Goal: Information Seeking & Learning: Learn about a topic

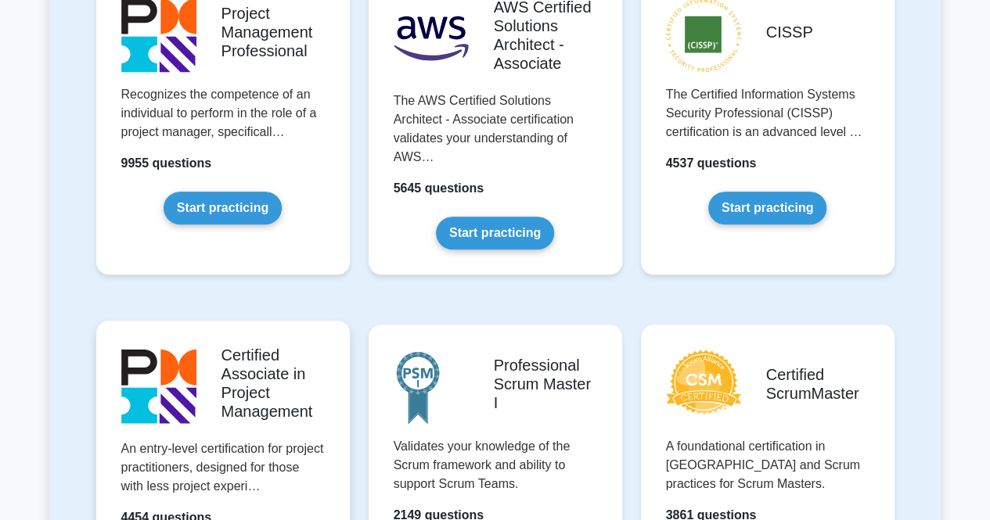
scroll to position [470, 0]
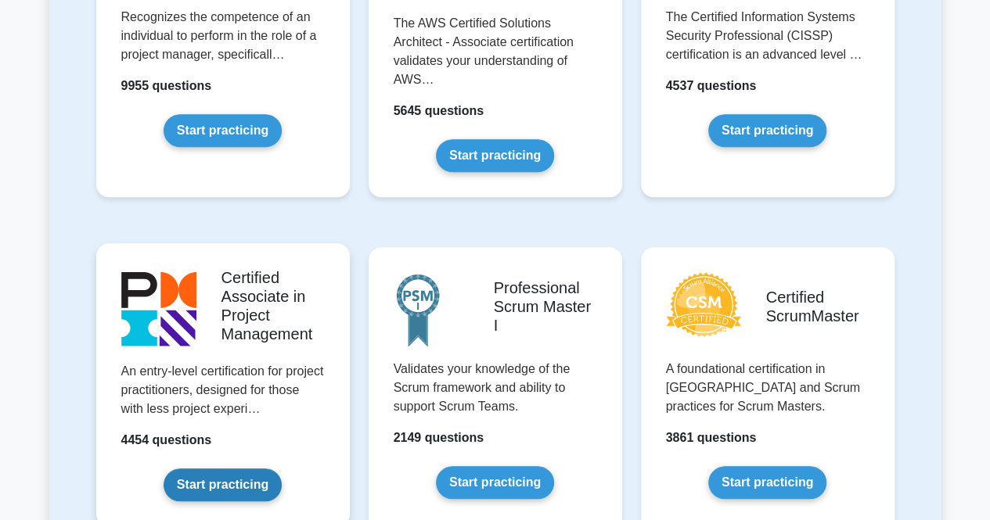
click at [246, 495] on link "Start practicing" at bounding box center [223, 485] width 118 height 33
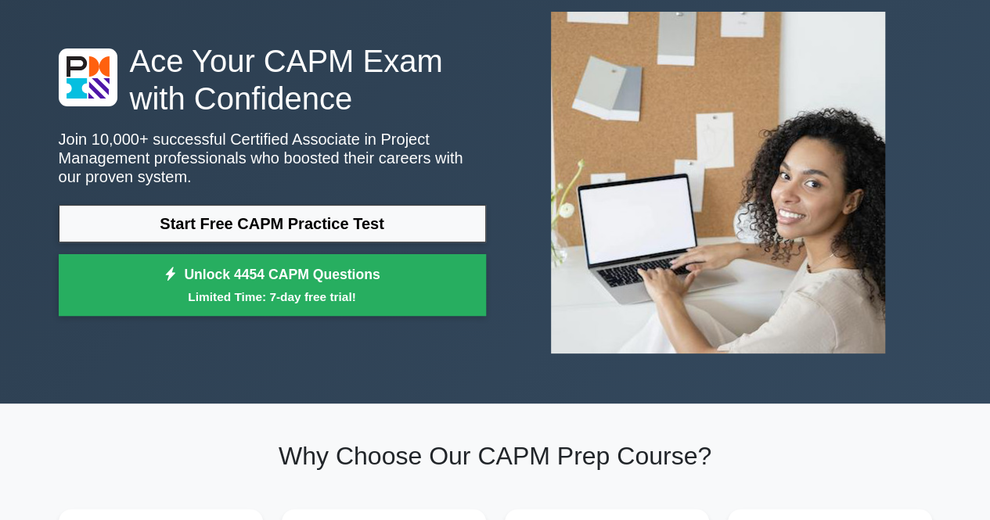
scroll to position [157, 0]
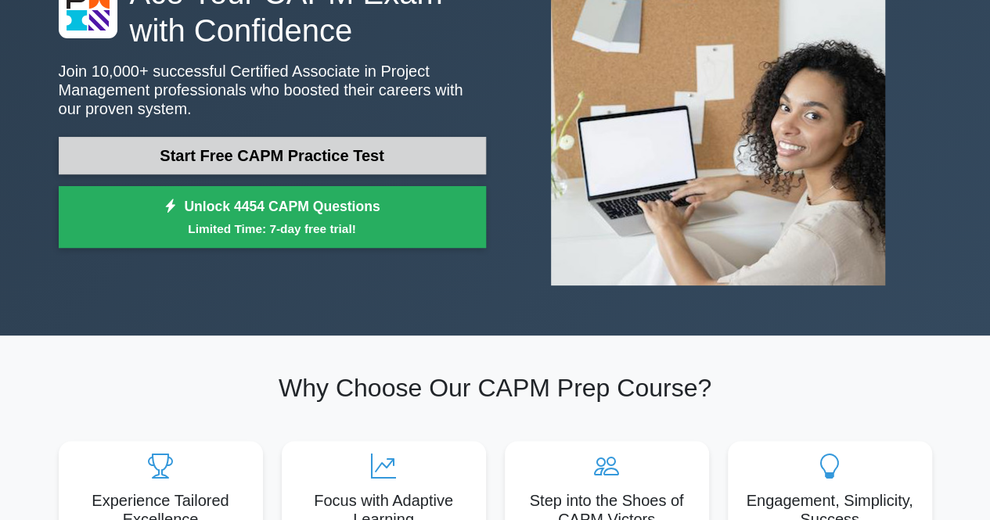
click at [288, 156] on link "Start Free CAPM Practice Test" at bounding box center [272, 156] width 427 height 38
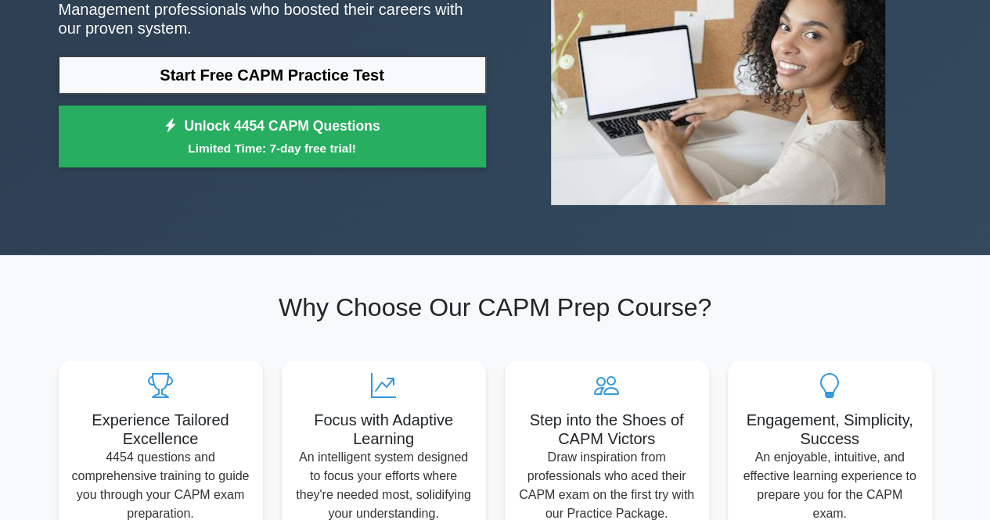
scroll to position [235, 0]
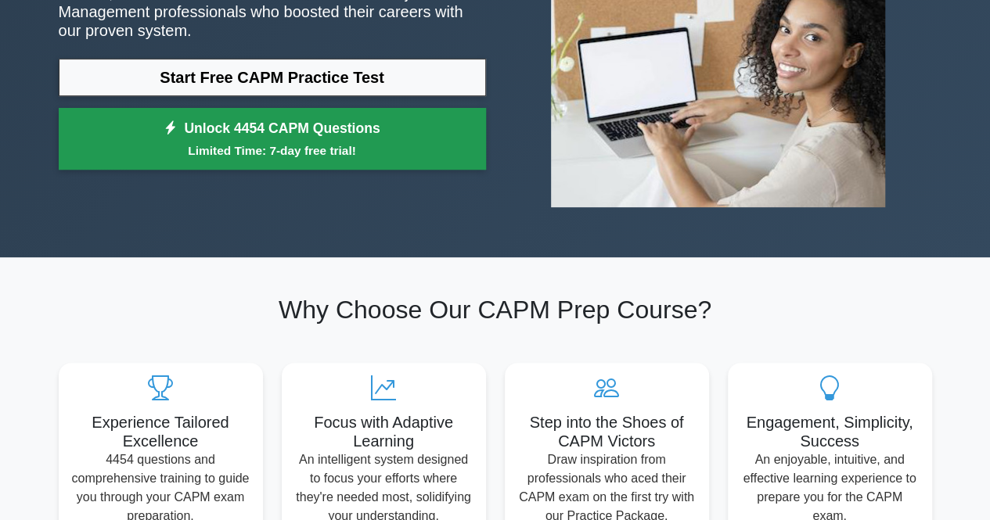
click at [346, 156] on small "Limited Time: 7-day free trial!" at bounding box center [272, 151] width 388 height 18
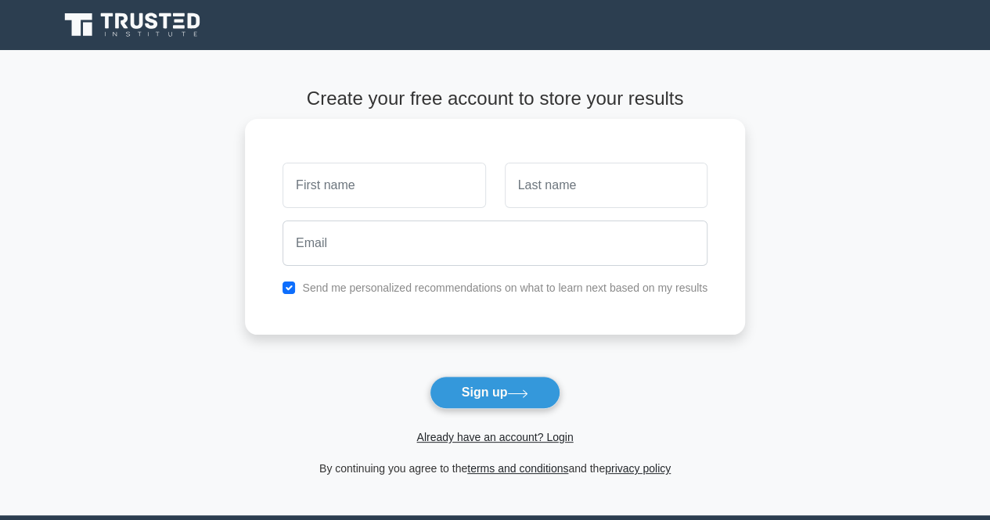
click at [398, 186] on input "text" at bounding box center [384, 185] width 203 height 45
type input "Zainab"
click at [567, 185] on input "text" at bounding box center [606, 185] width 203 height 45
type input "Al [PERSON_NAME]"
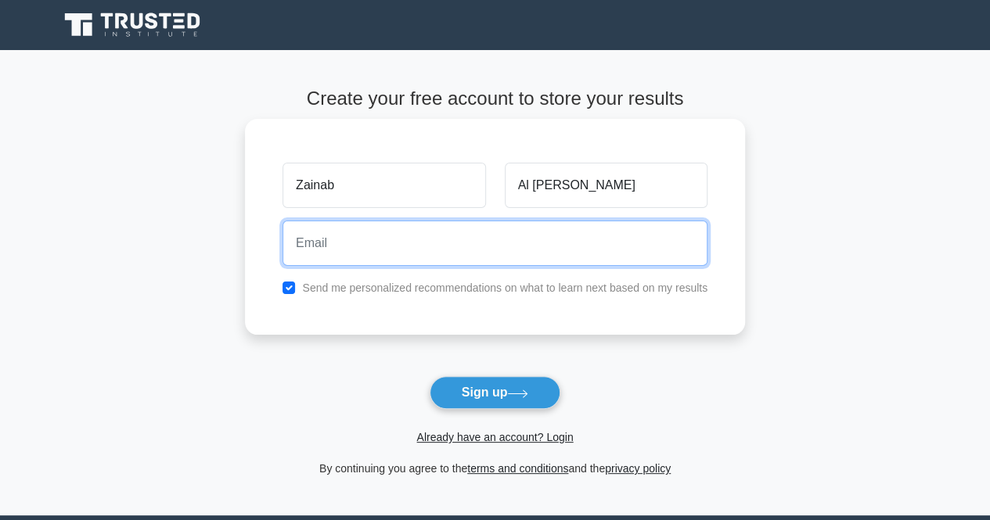
click at [484, 247] on input "email" at bounding box center [495, 243] width 425 height 45
type input "[EMAIL_ADDRESS][DOMAIN_NAME]"
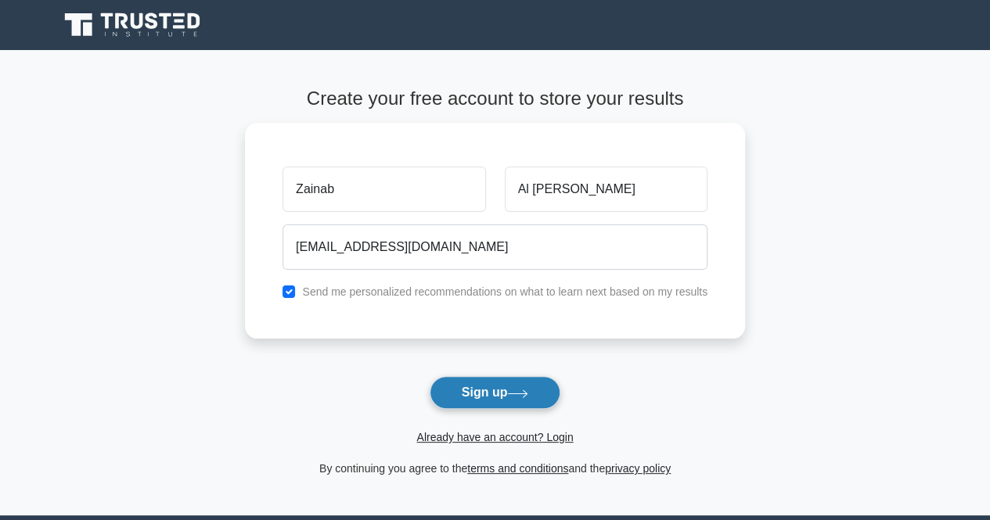
click at [485, 377] on button "Sign up" at bounding box center [495, 392] width 131 height 33
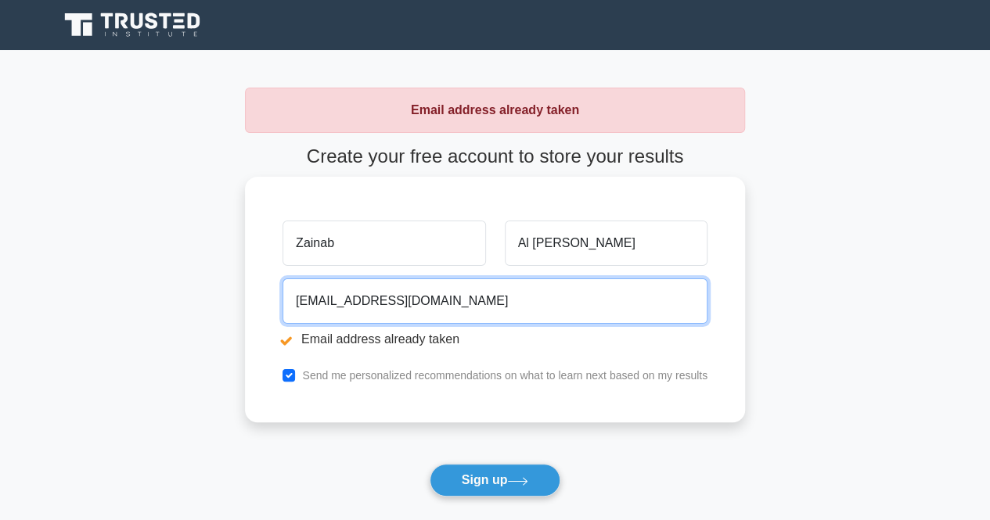
click at [409, 304] on input "[EMAIL_ADDRESS][DOMAIN_NAME]" at bounding box center [495, 301] width 425 height 45
type input "[EMAIL_ADDRESS][DOMAIN_NAME]"
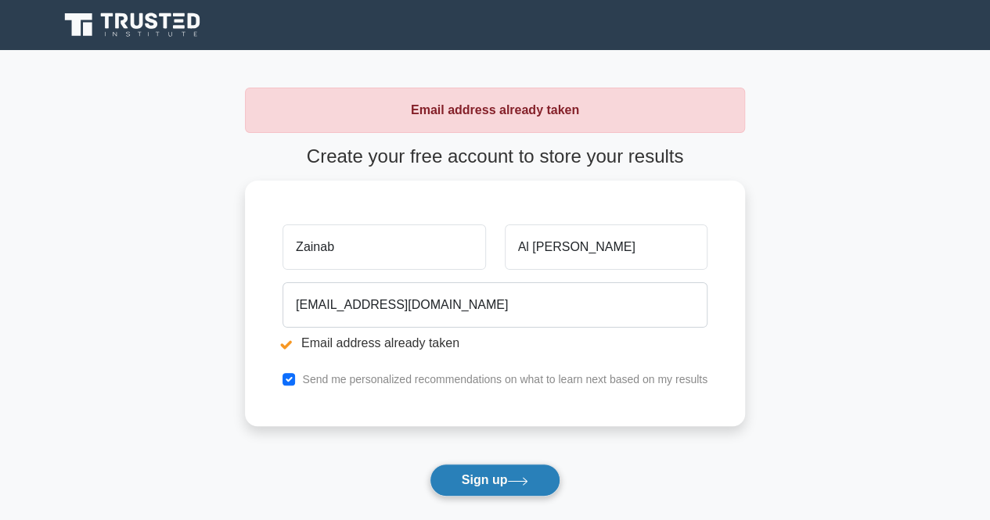
click at [470, 477] on button "Sign up" at bounding box center [495, 480] width 131 height 33
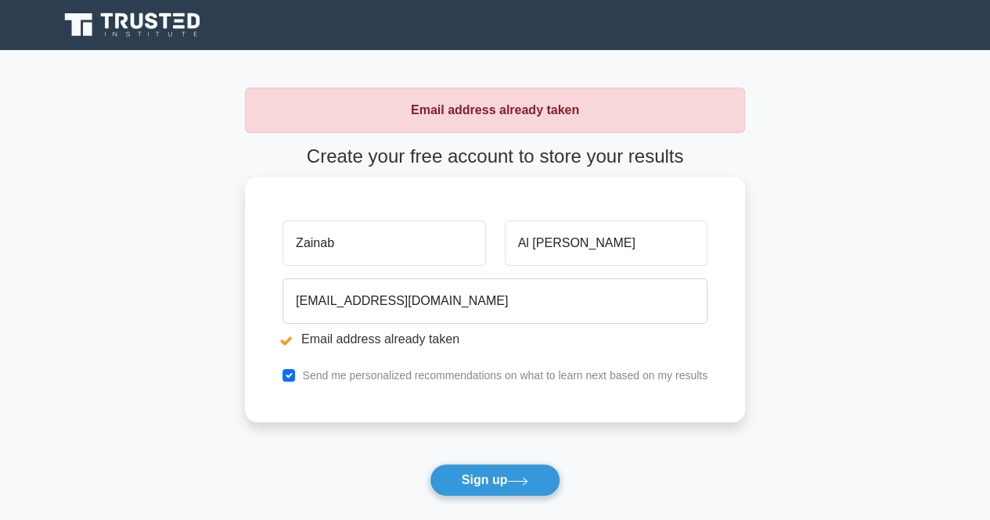
click at [344, 337] on li "Email address already taken" at bounding box center [495, 339] width 425 height 19
click at [299, 378] on div "Send me personalized recommendations on what to learn next based on my results" at bounding box center [495, 375] width 444 height 19
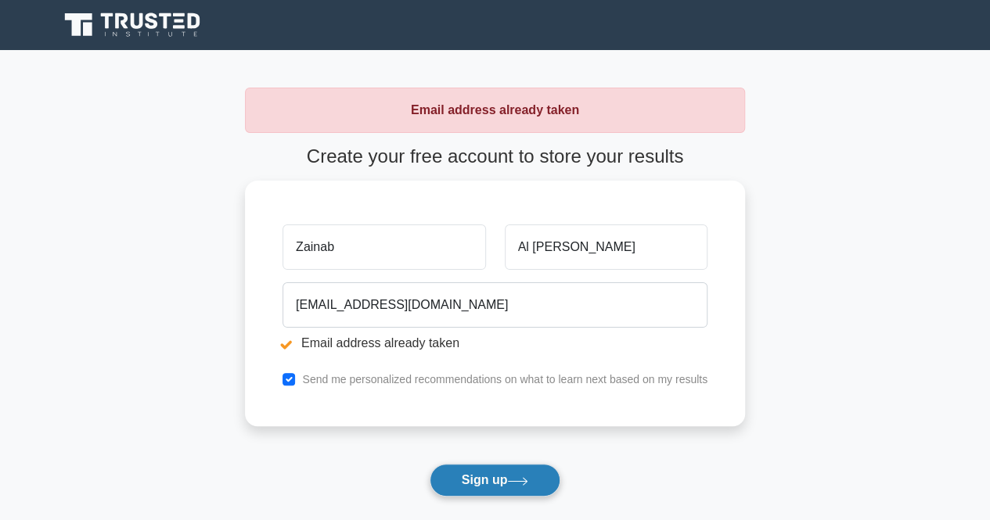
click at [524, 478] on icon at bounding box center [517, 481] width 21 height 9
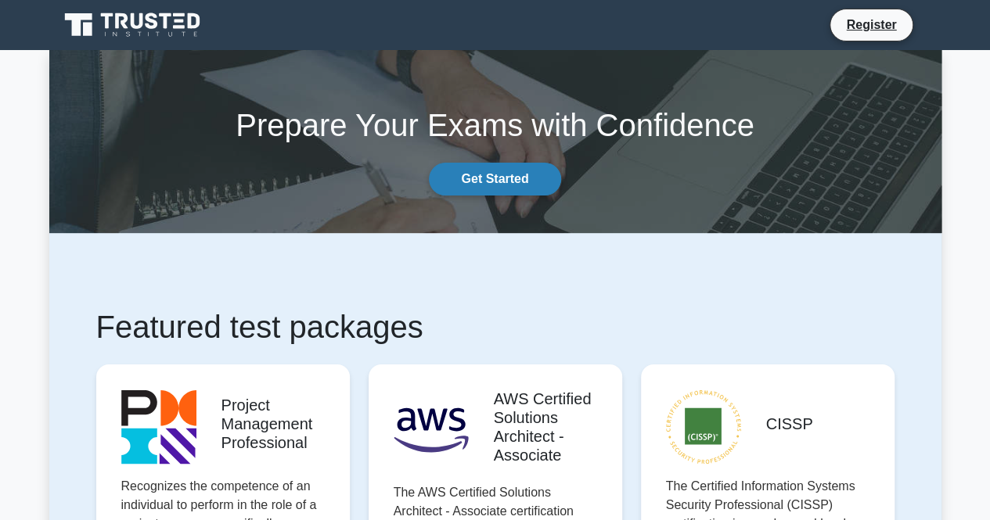
click at [501, 174] on link "Get Started" at bounding box center [494, 179] width 131 height 33
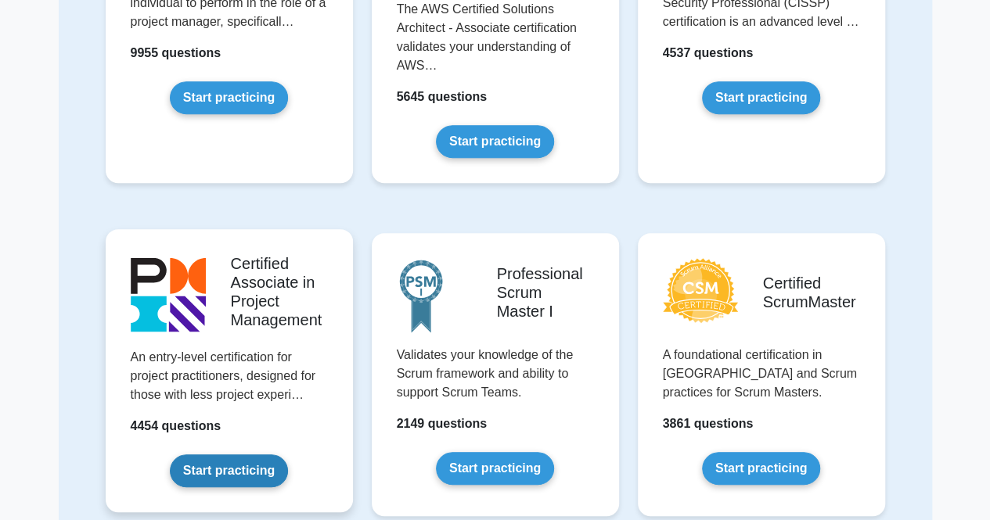
scroll to position [391, 0]
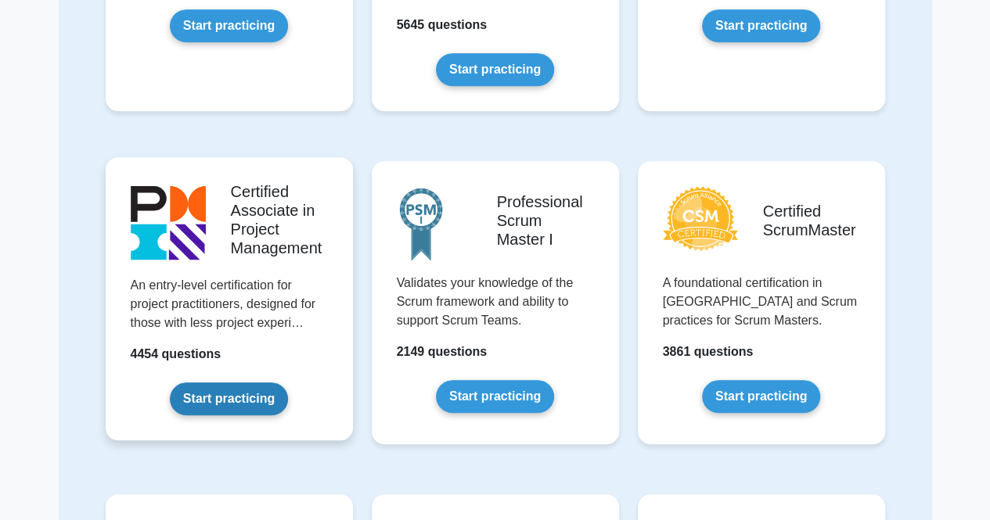
click at [236, 383] on link "Start practicing" at bounding box center [229, 399] width 118 height 33
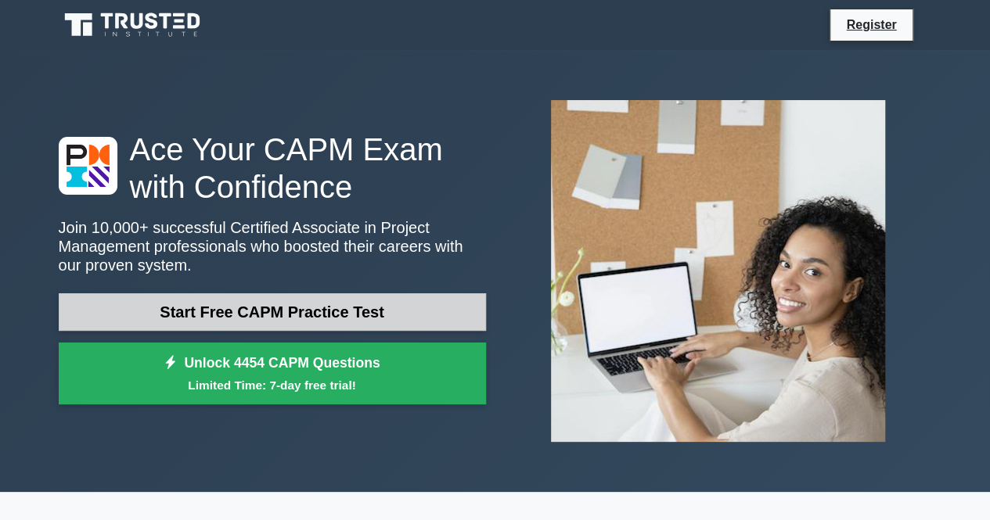
click at [332, 310] on link "Start Free CAPM Practice Test" at bounding box center [272, 312] width 427 height 38
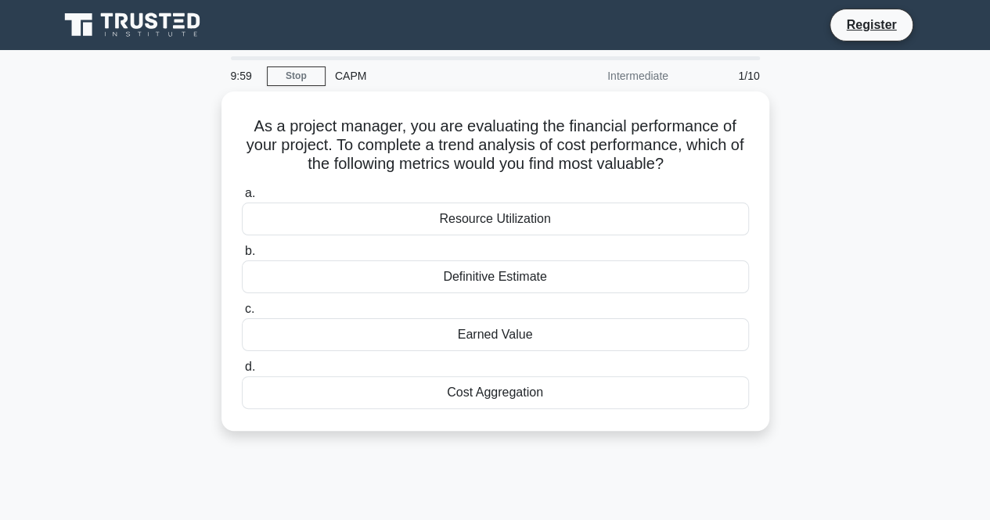
click at [720, 83] on div "1/10" at bounding box center [724, 75] width 92 height 31
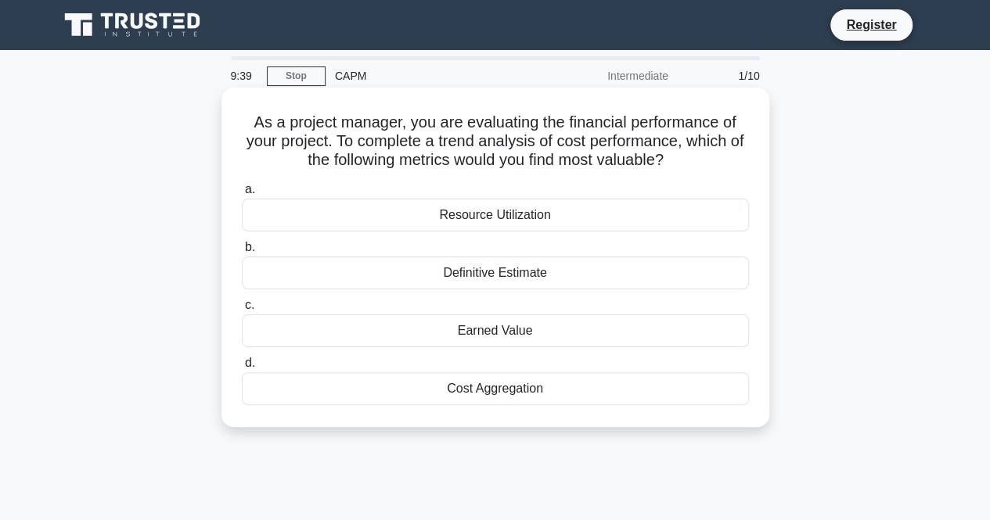
click at [521, 347] on div "a. Resource Utilization b. Definitive Estimate c. d." at bounding box center [495, 293] width 526 height 232
click at [523, 334] on div "Earned Value" at bounding box center [495, 331] width 507 height 33
click at [242, 311] on input "c. Earned Value" at bounding box center [242, 306] width 0 height 10
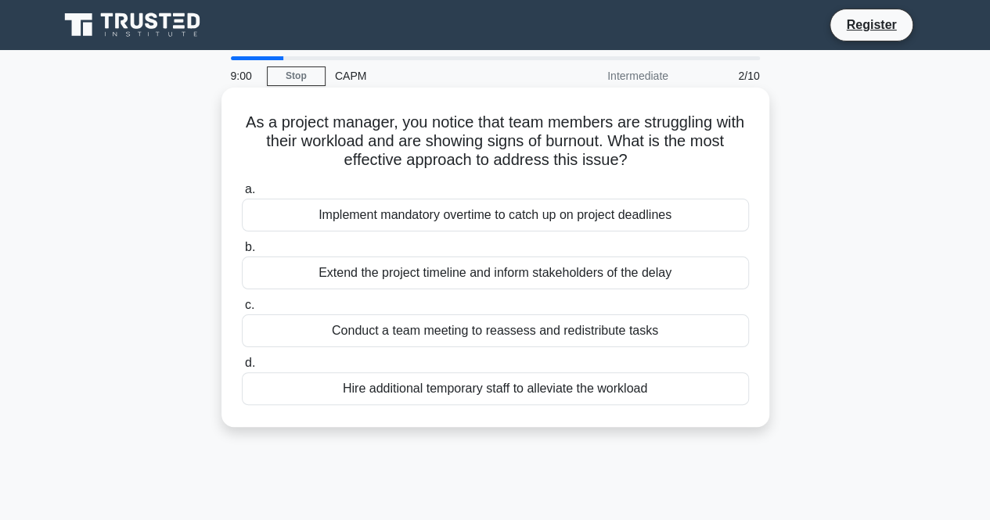
click at [460, 340] on div "Conduct a team meeting to reassess and redistribute tasks" at bounding box center [495, 331] width 507 height 33
click at [242, 311] on input "c. Conduct a team meeting to reassess and redistribute tasks" at bounding box center [242, 306] width 0 height 10
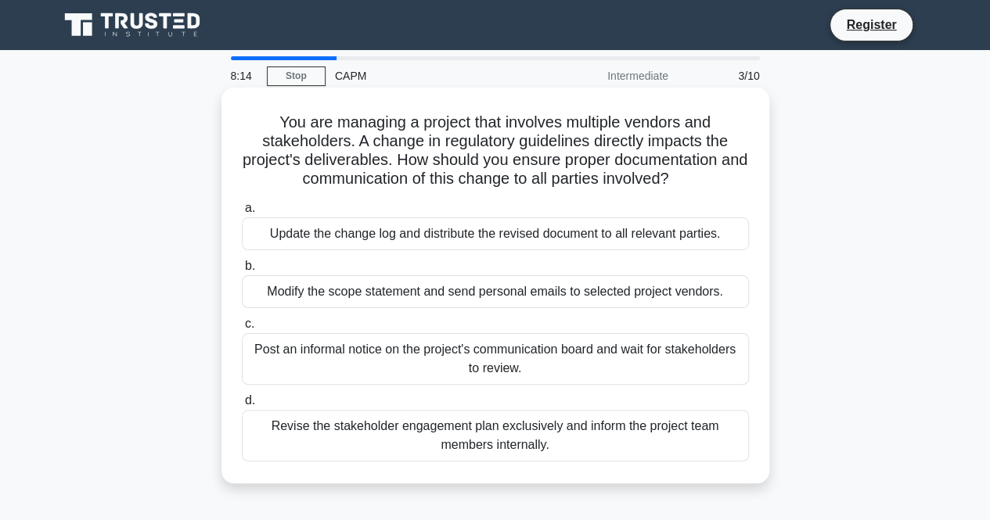
click at [329, 347] on div "Post an informal notice on the project's communication board and wait for stake…" at bounding box center [495, 359] width 507 height 52
click at [242, 329] on input "c. Post an informal notice on the project's communication board and wait for st…" at bounding box center [242, 324] width 0 height 10
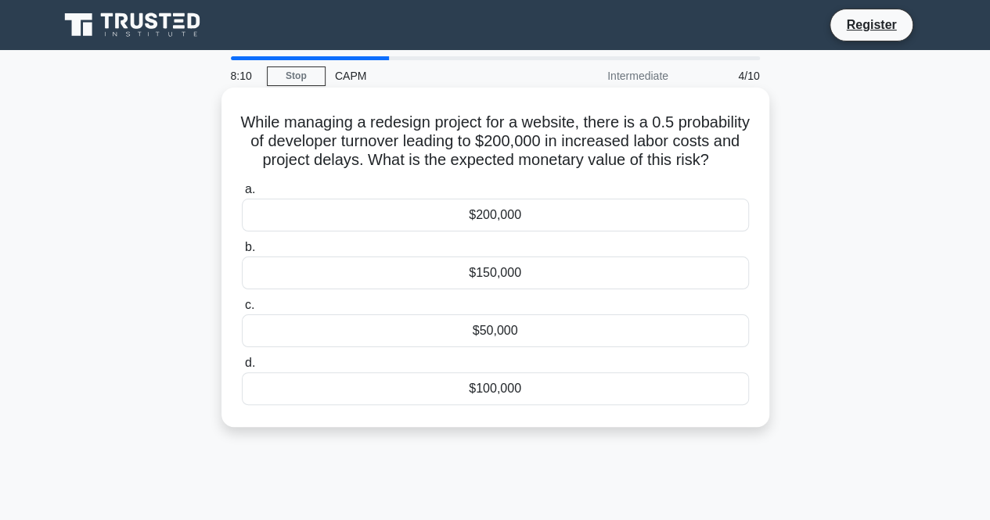
click at [423, 289] on div "$150,000" at bounding box center [495, 273] width 507 height 33
click at [242, 253] on input "b. $150,000" at bounding box center [242, 248] width 0 height 10
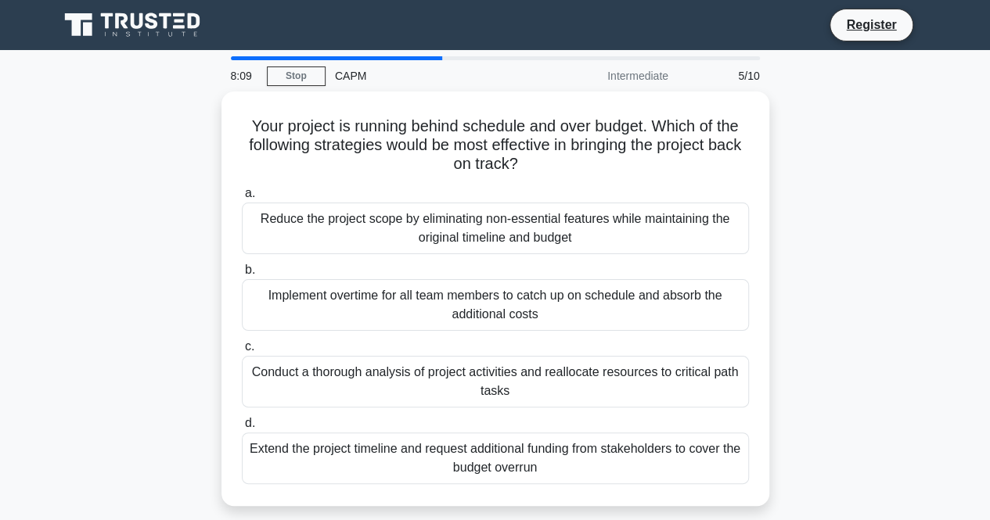
click at [423, 289] on div "Implement overtime for all team members to catch up on schedule and absorb the …" at bounding box center [495, 305] width 507 height 52
click at [242, 275] on input "b. Implement overtime for all team members to catch up on schedule and absorb t…" at bounding box center [242, 270] width 0 height 10
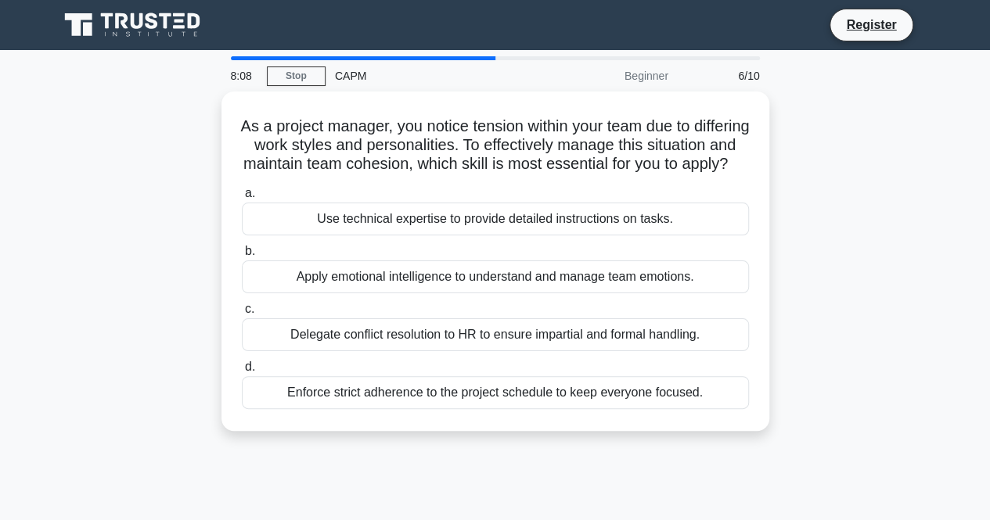
click at [423, 289] on div "Apply emotional intelligence to understand and manage team emotions." at bounding box center [495, 277] width 507 height 33
click at [242, 257] on input "b. Apply emotional intelligence to understand and manage team emotions." at bounding box center [242, 252] width 0 height 10
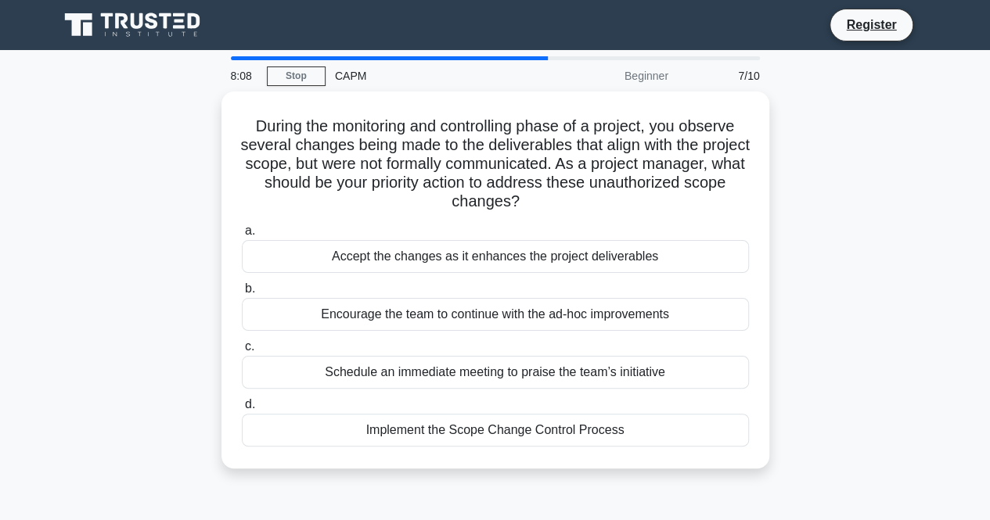
click at [423, 289] on label "b. Encourage the team to continue with the ad-hoc improvements" at bounding box center [495, 305] width 507 height 52
click at [242, 289] on input "b. Encourage the team to continue with the ad-hoc improvements" at bounding box center [242, 289] width 0 height 10
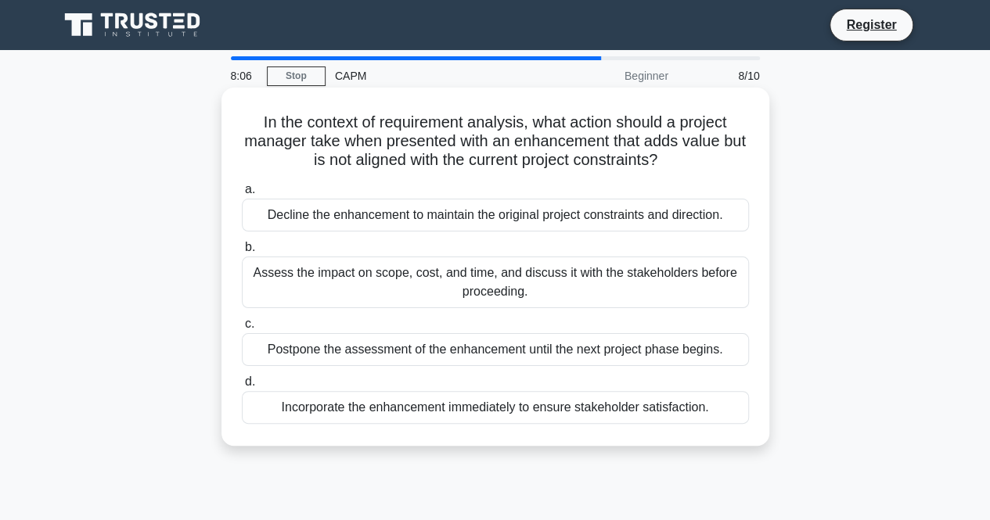
click at [453, 366] on div "a. Decline the enhancement to maintain the original project constraints and dir…" at bounding box center [495, 302] width 526 height 250
click at [455, 354] on div "Postpone the assessment of the enhancement until the next project phase begins." at bounding box center [495, 349] width 507 height 33
click at [242, 329] on input "c. Postpone the assessment of the enhancement until the next project phase begi…" at bounding box center [242, 324] width 0 height 10
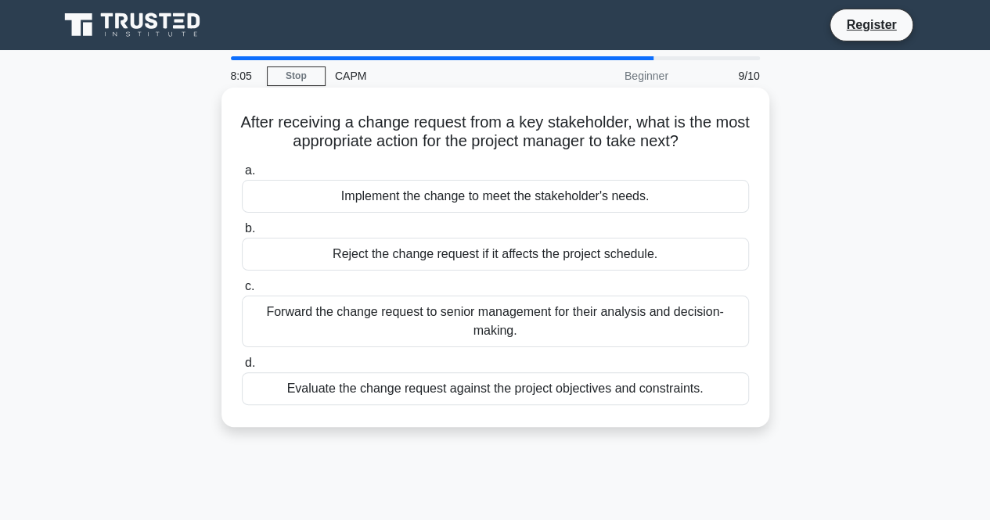
click at [447, 311] on div "Forward the change request to senior management for their analysis and decision…" at bounding box center [495, 322] width 507 height 52
click at [242, 292] on input "c. Forward the change request to senior management for their analysis and decis…" at bounding box center [242, 287] width 0 height 10
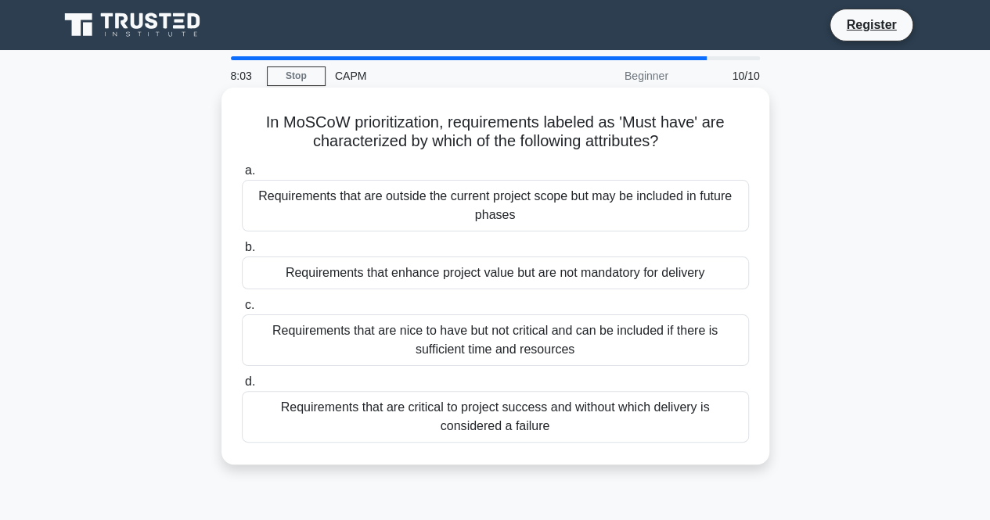
click at [454, 228] on div "Requirements that are outside the current project scope but may be included in …" at bounding box center [495, 206] width 507 height 52
click at [242, 176] on input "a. Requirements that are outside the current project scope but may be included …" at bounding box center [242, 171] width 0 height 10
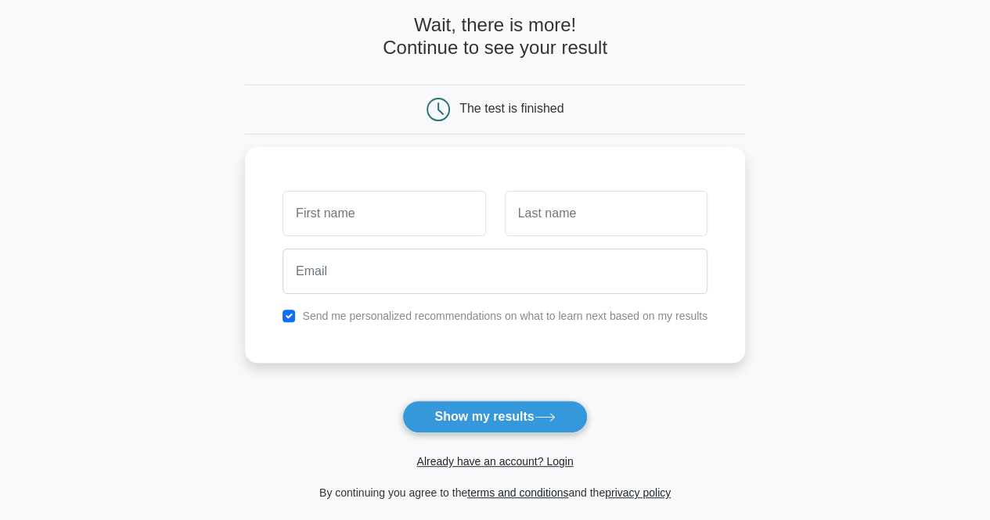
scroll to position [157, 0]
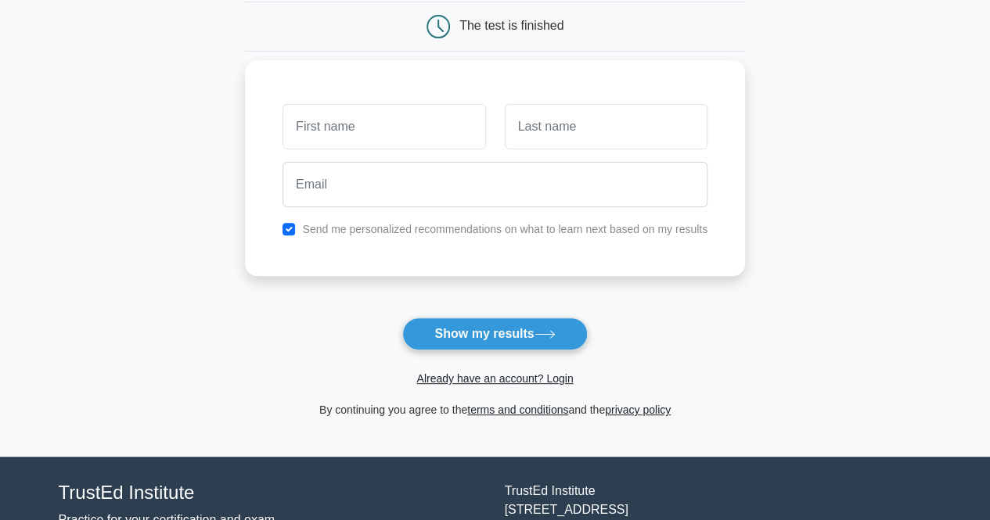
click at [421, 135] on input "text" at bounding box center [384, 126] width 203 height 45
type input "Zainab"
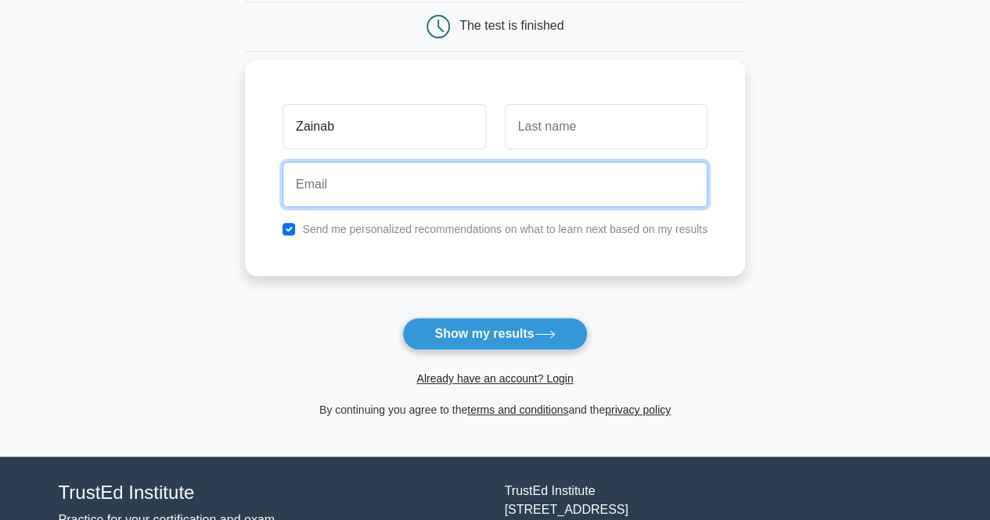
click at [405, 204] on input "email" at bounding box center [495, 184] width 425 height 45
type input "zainab@aman.om"
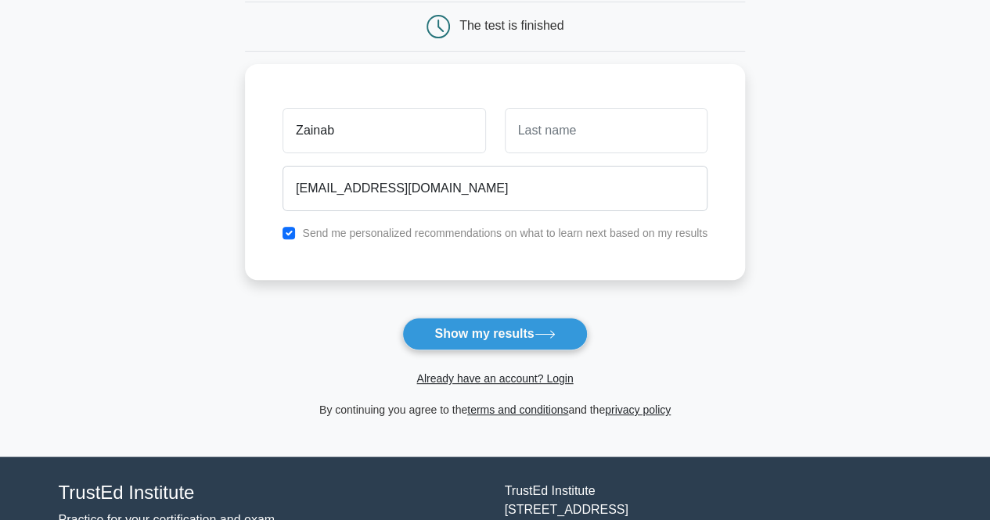
click at [501, 315] on form "Wait, there is more! Continue to see your result The test is finished Zainab" at bounding box center [495, 175] width 500 height 488
click at [506, 327] on button "Show my results" at bounding box center [494, 334] width 185 height 33
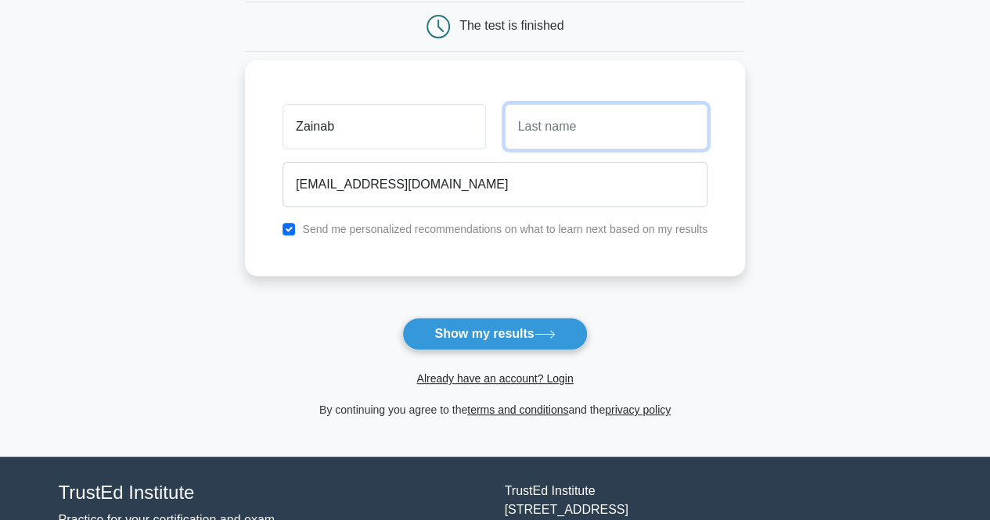
click at [566, 138] on input "text" at bounding box center [606, 126] width 203 height 45
type input "A"
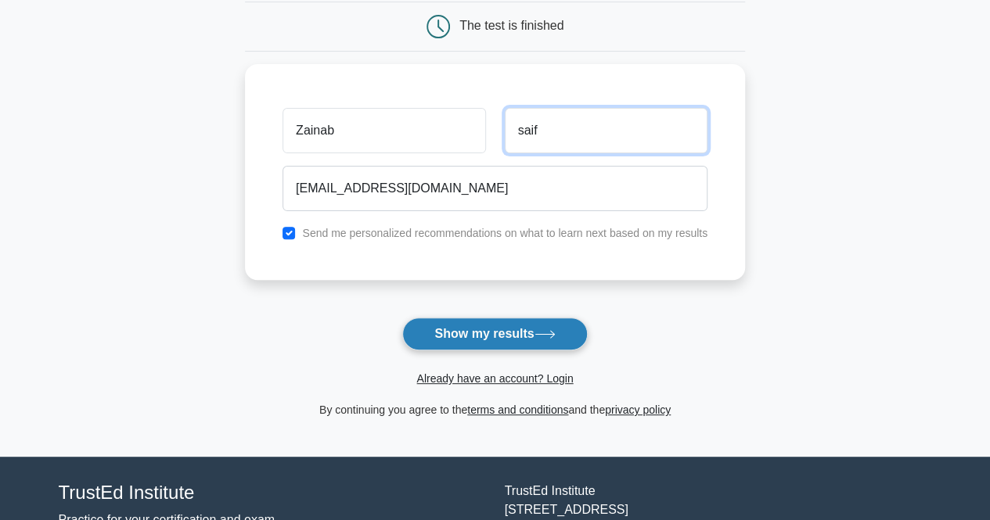
type input "saif"
click at [499, 329] on button "Show my results" at bounding box center [494, 334] width 185 height 33
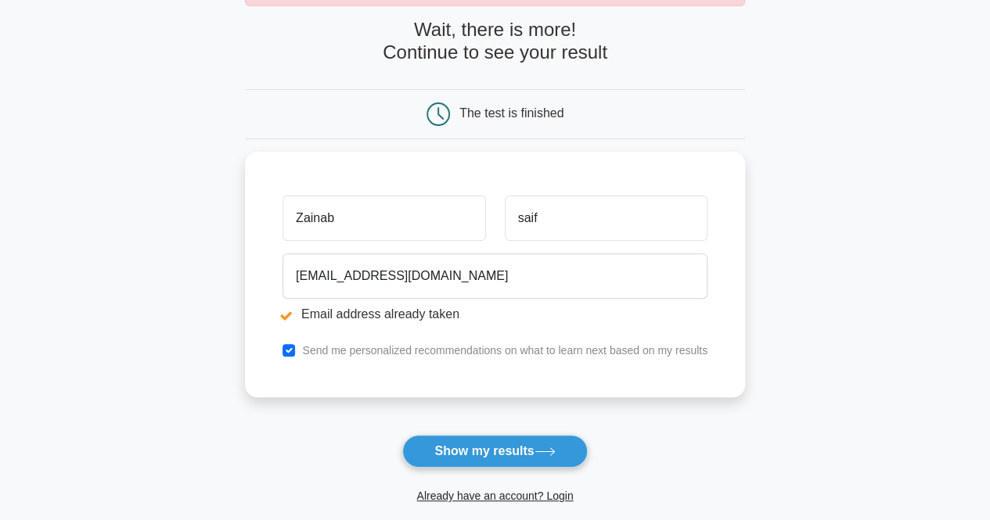
scroll to position [157, 0]
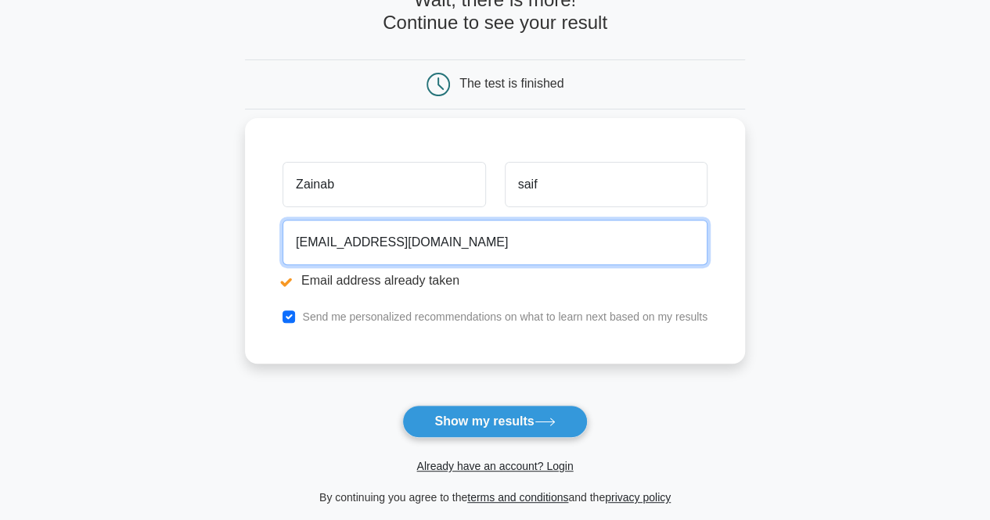
click at [434, 237] on input "[EMAIL_ADDRESS][DOMAIN_NAME]" at bounding box center [495, 242] width 425 height 45
click at [423, 237] on input "zainab@aman.om" at bounding box center [495, 242] width 425 height 45
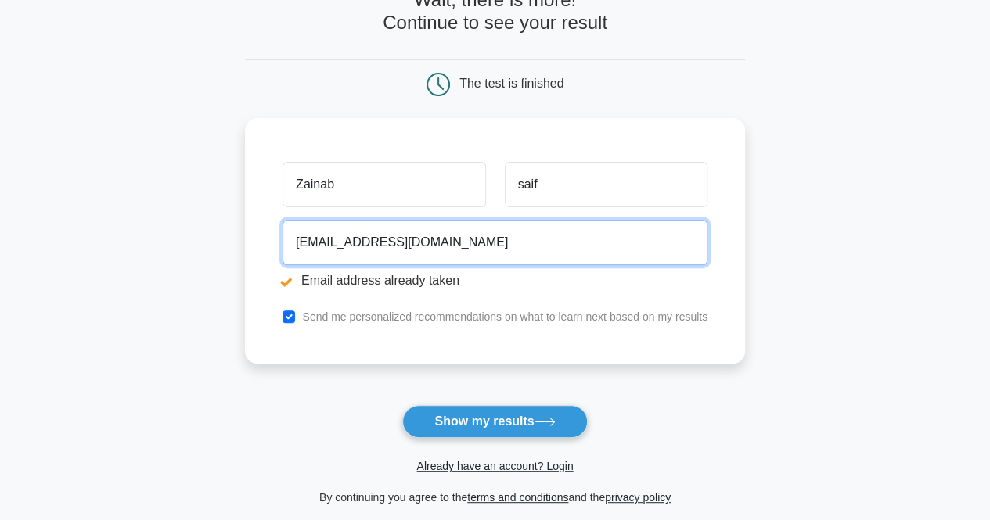
click at [423, 237] on input "zainab@aman.om" at bounding box center [495, 242] width 425 height 45
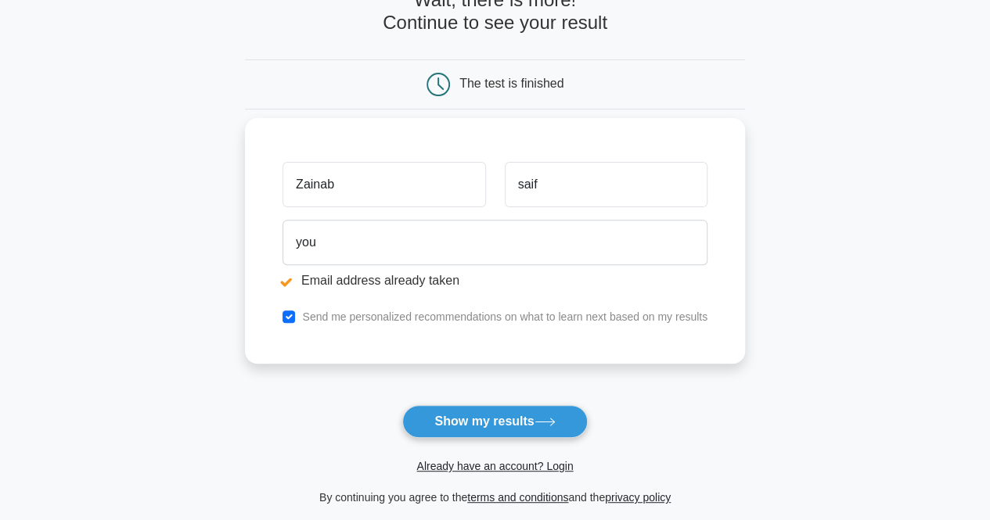
click at [418, 264] on div "you Email address already taken" at bounding box center [495, 258] width 444 height 88
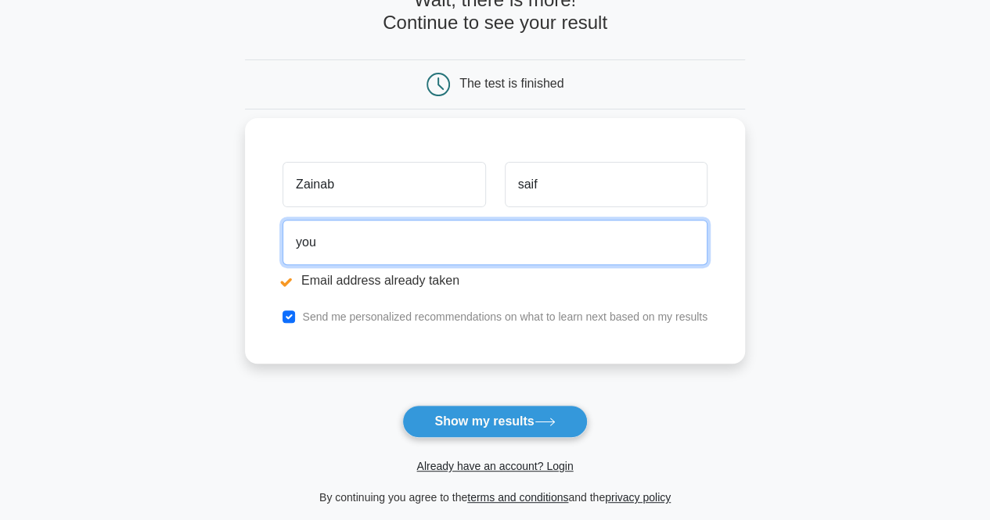
click at [420, 253] on input "you" at bounding box center [495, 242] width 425 height 45
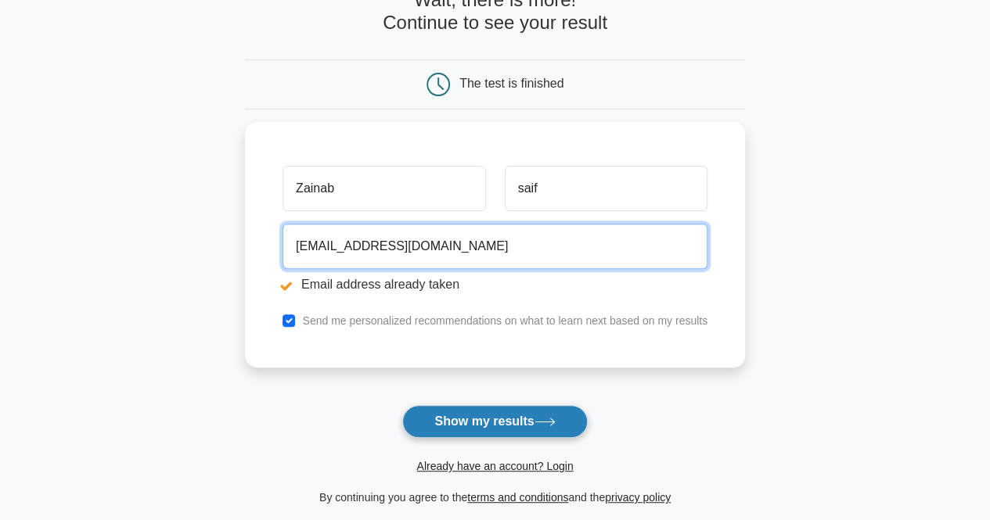
type input "youtube@aman.om"
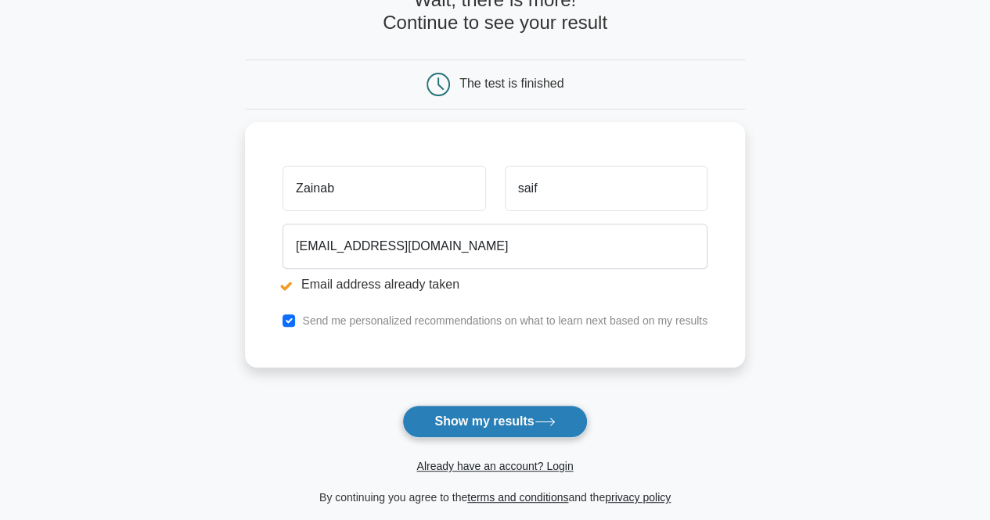
click at [535, 423] on button "Show my results" at bounding box center [494, 421] width 185 height 33
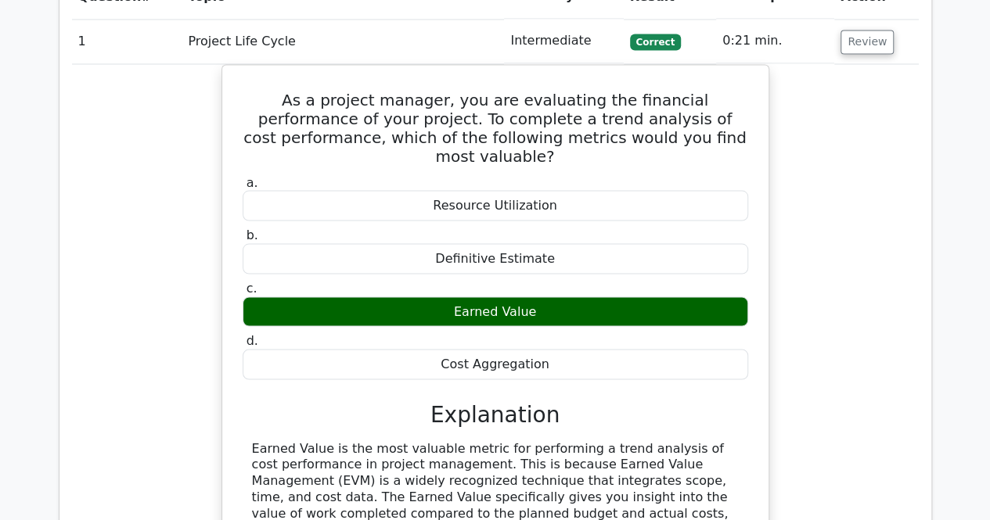
scroll to position [1252, 0]
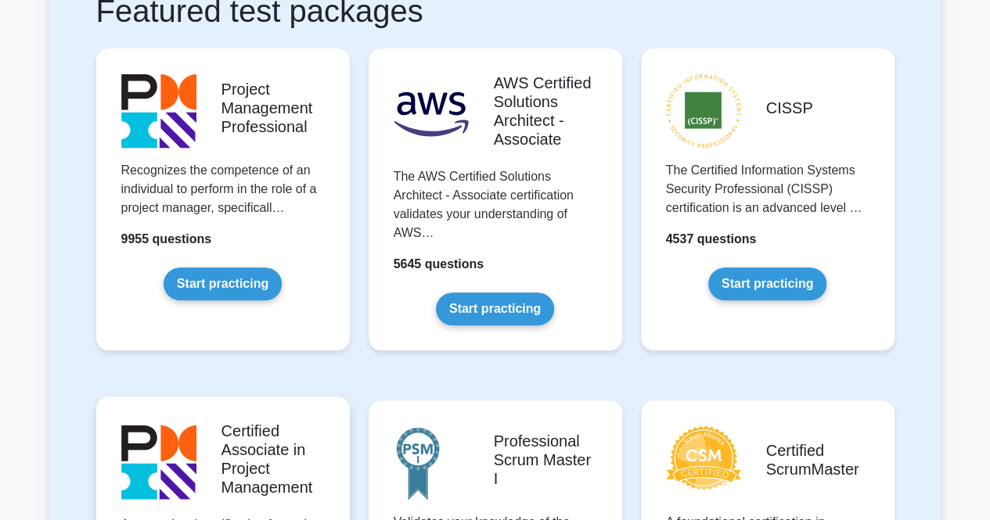
scroll to position [470, 0]
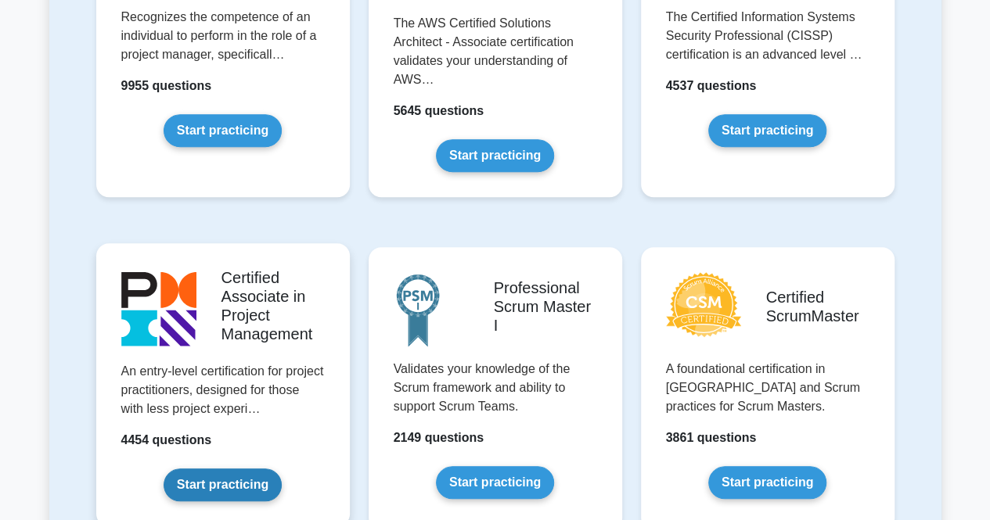
click at [239, 481] on link "Start practicing" at bounding box center [223, 485] width 118 height 33
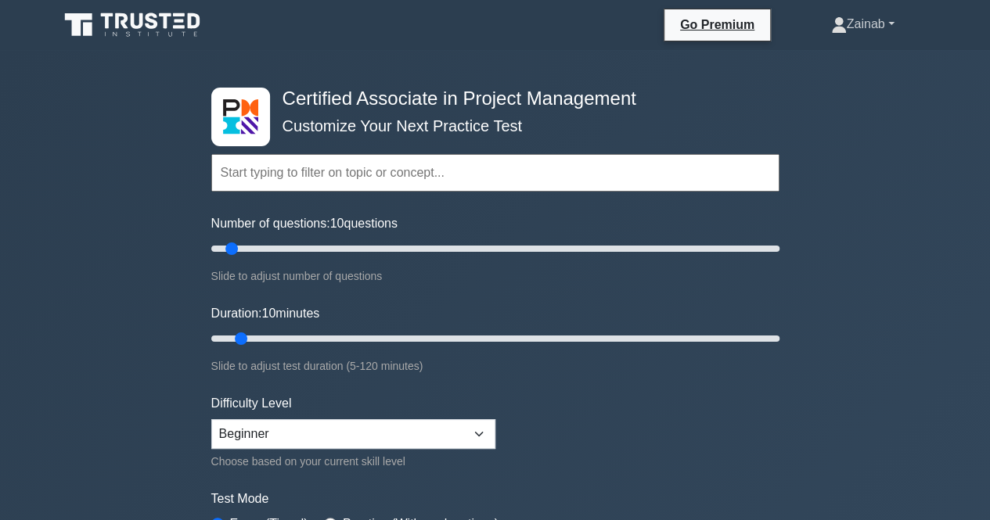
click at [870, 34] on link "Zainab" at bounding box center [863, 24] width 139 height 31
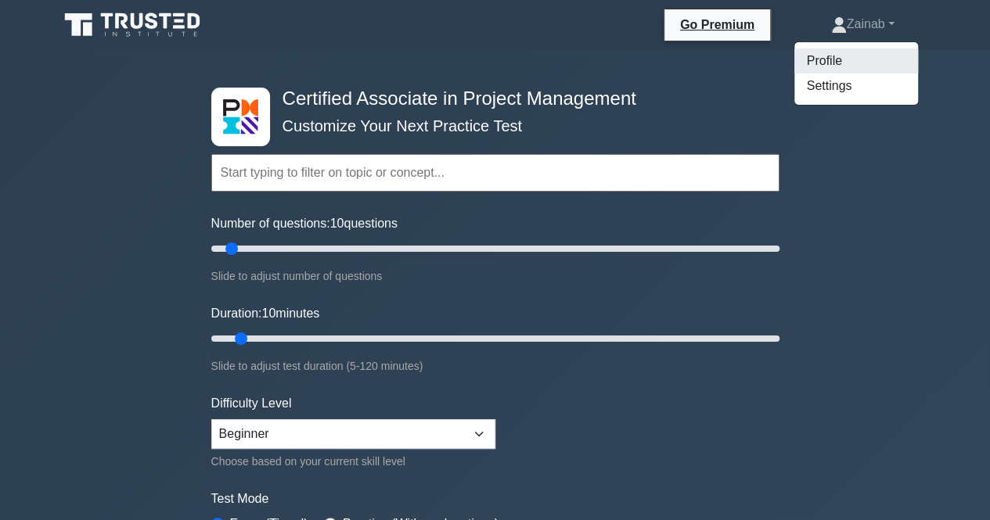
click at [834, 59] on link "Profile" at bounding box center [856, 61] width 124 height 25
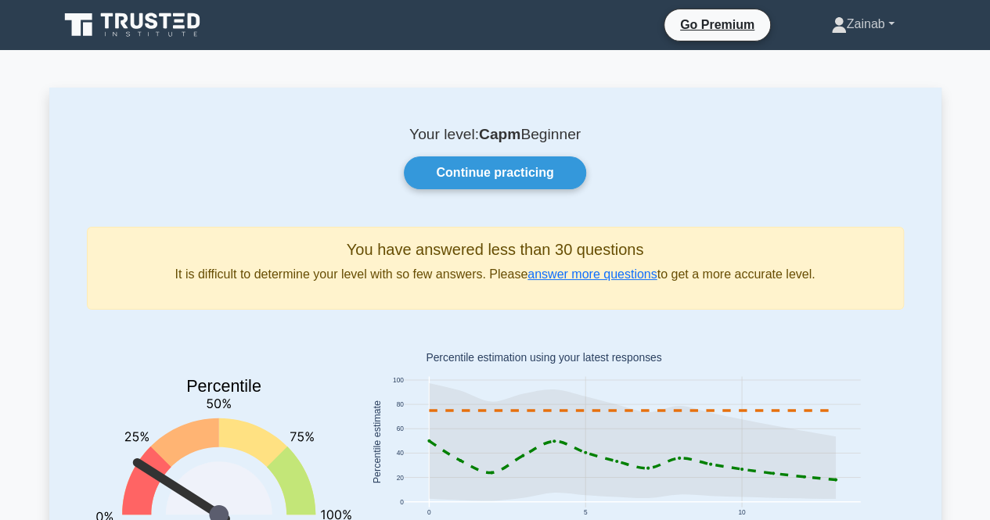
click at [889, 27] on link "Zainab" at bounding box center [863, 24] width 139 height 31
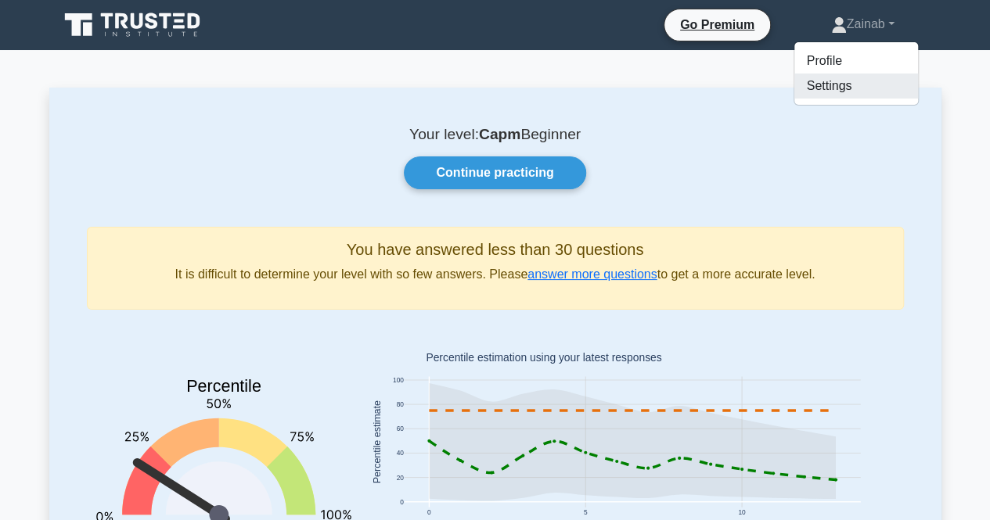
click at [851, 92] on link "Settings" at bounding box center [856, 86] width 124 height 25
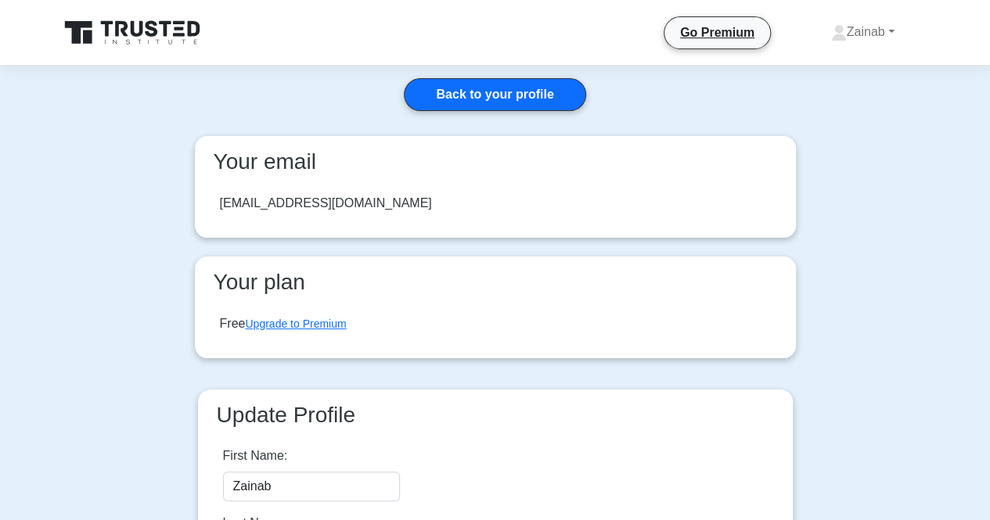
click at [409, 189] on div "[EMAIL_ADDRESS][DOMAIN_NAME]" at bounding box center [495, 204] width 576 height 44
click at [311, 246] on div "Your email [EMAIL_ADDRESS][DOMAIN_NAME] Your plan Free Upgrade to Premium" at bounding box center [495, 256] width 620 height 240
click at [284, 183] on div "[EMAIL_ADDRESS][DOMAIN_NAME]" at bounding box center [495, 204] width 576 height 44
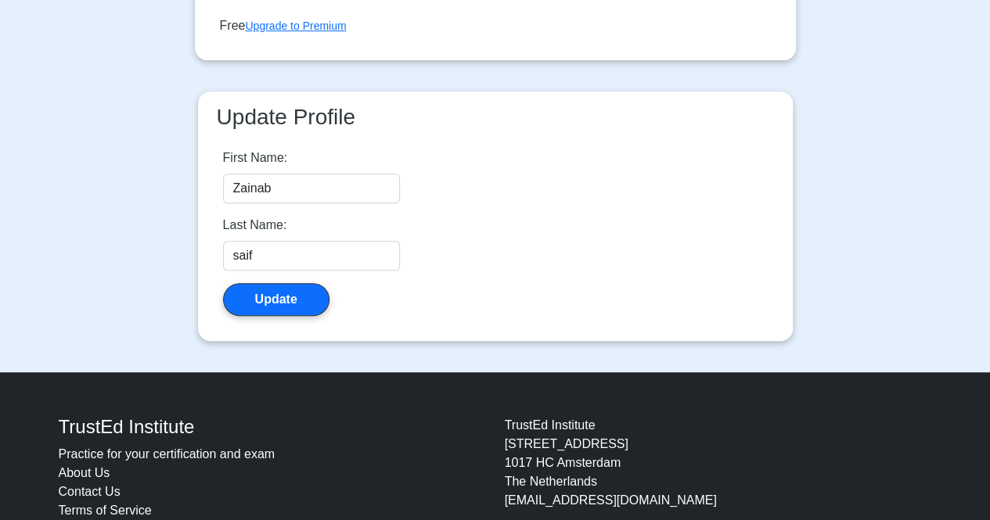
scroll to position [202, 0]
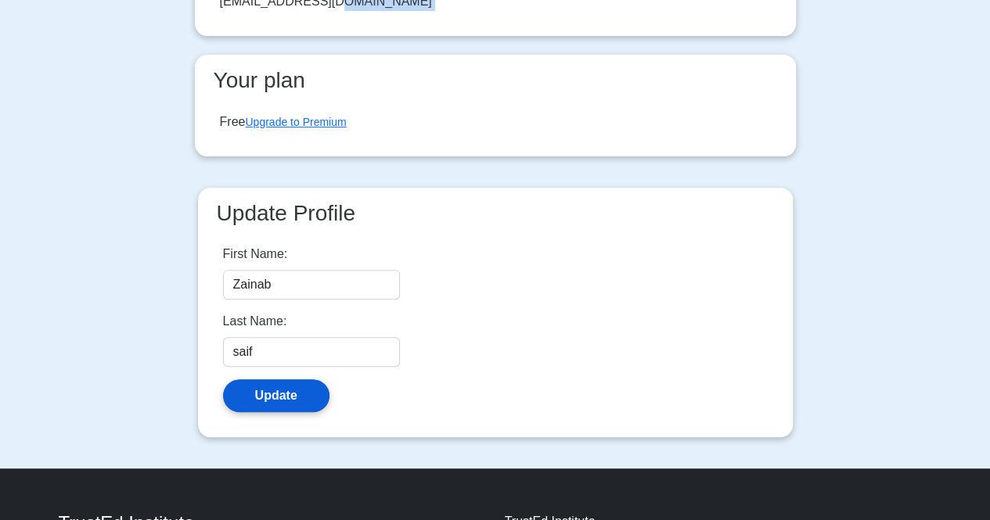
click at [271, 385] on button "Update" at bounding box center [276, 396] width 106 height 33
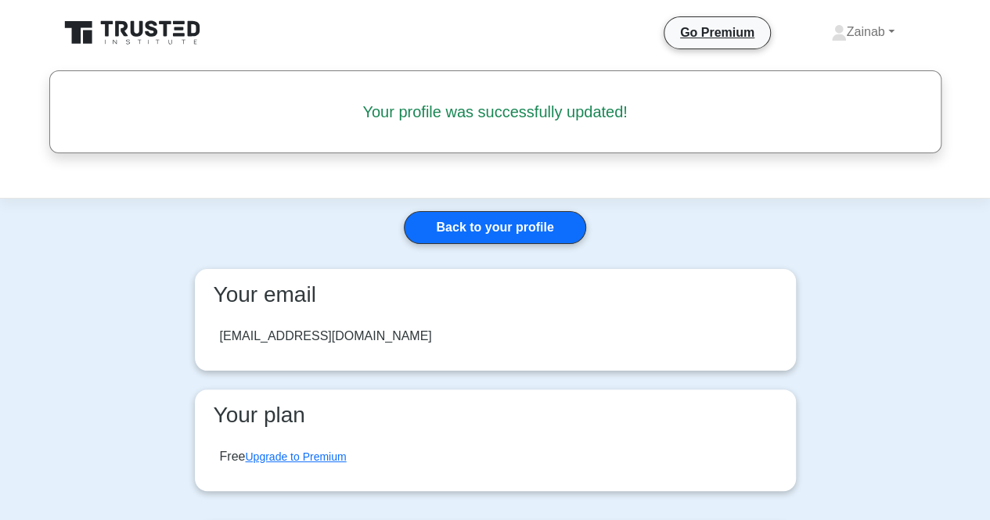
click at [334, 327] on div "[EMAIL_ADDRESS][DOMAIN_NAME]" at bounding box center [495, 337] width 576 height 44
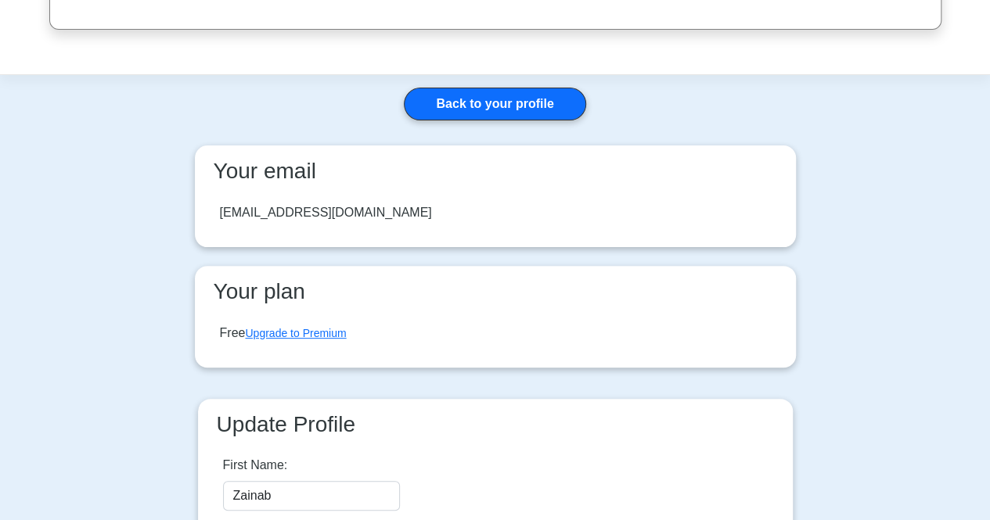
scroll to position [235, 0]
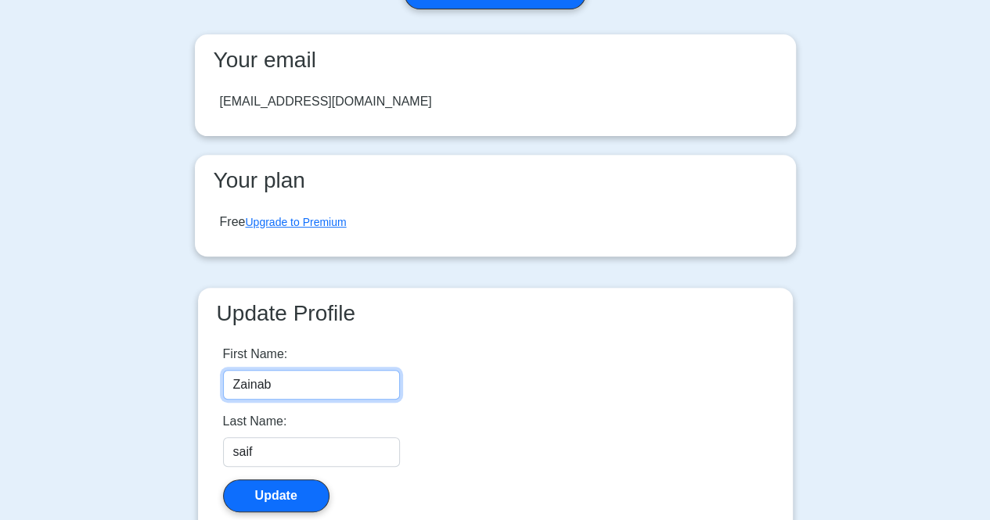
click at [334, 373] on input "Zainab" at bounding box center [311, 385] width 177 height 30
type input "Z"
type input "-"
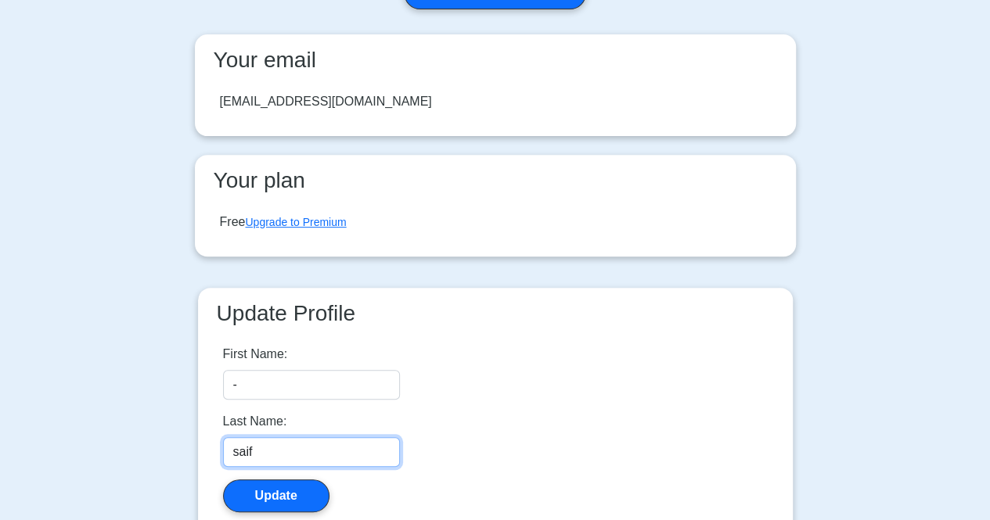
click at [272, 438] on input "saif" at bounding box center [311, 453] width 177 height 30
type input "s"
type input "-"
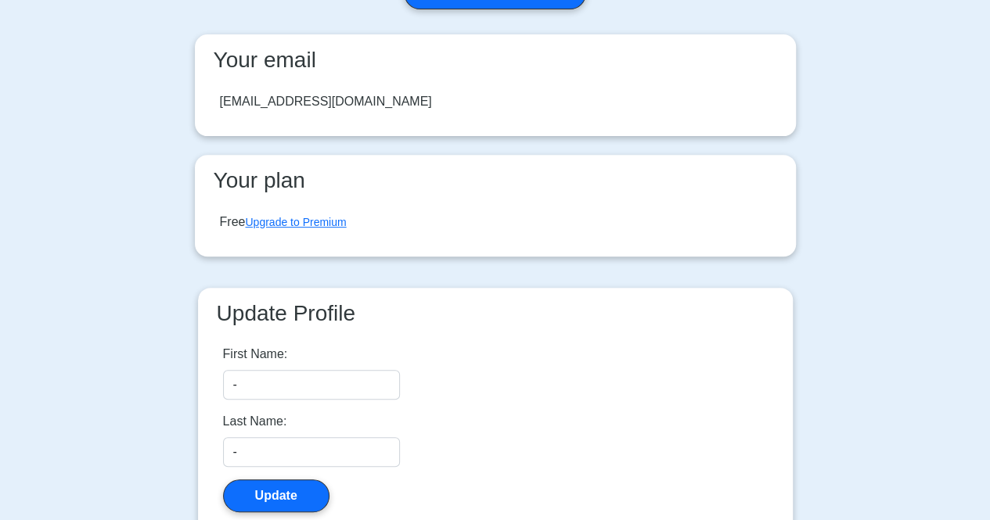
click at [279, 475] on form "First Name: - Last Name: - Update" at bounding box center [311, 428] width 177 height 167
click at [282, 488] on button "Update" at bounding box center [276, 496] width 106 height 33
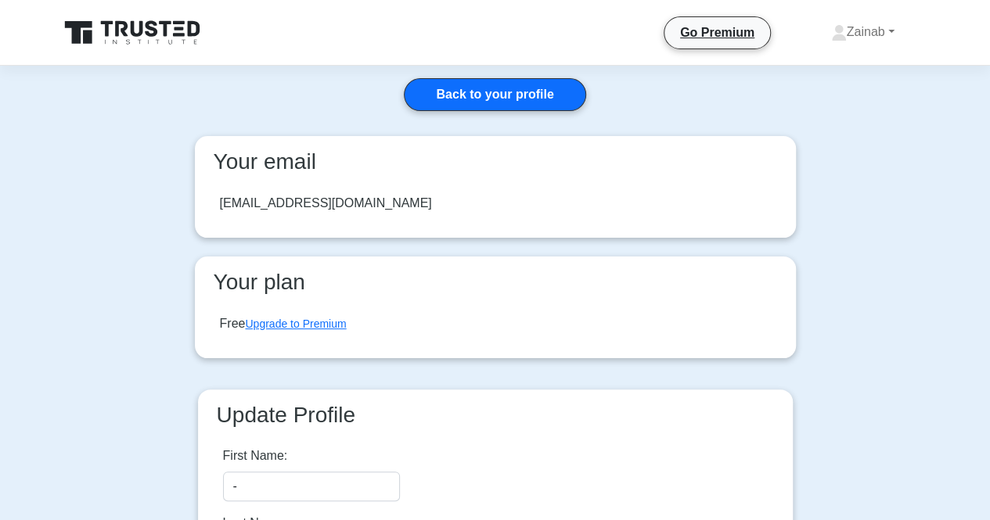
click at [290, 205] on div "youtube@aman.om" at bounding box center [326, 203] width 212 height 19
click at [290, 205] on div "[EMAIL_ADDRESS][DOMAIN_NAME]" at bounding box center [326, 203] width 212 height 19
click at [257, 204] on div "[EMAIL_ADDRESS][DOMAIN_NAME]" at bounding box center [326, 203] width 212 height 19
click at [257, 204] on div "youtube@aman.om" at bounding box center [326, 203] width 212 height 19
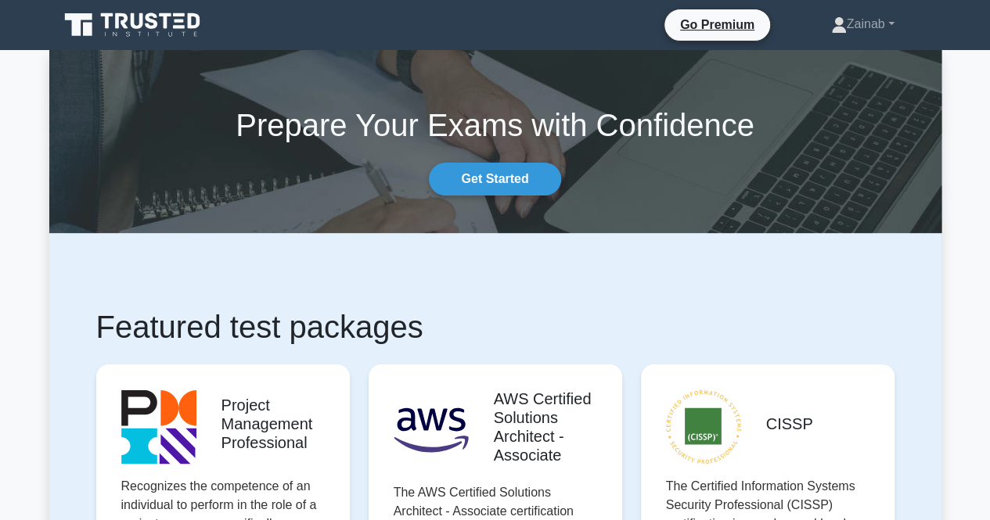
click at [823, 49] on nav "Go Premium [GEOGRAPHIC_DATA] Profile" at bounding box center [495, 25] width 990 height 50
click at [850, 20] on link "Zainab" at bounding box center [863, 24] width 139 height 31
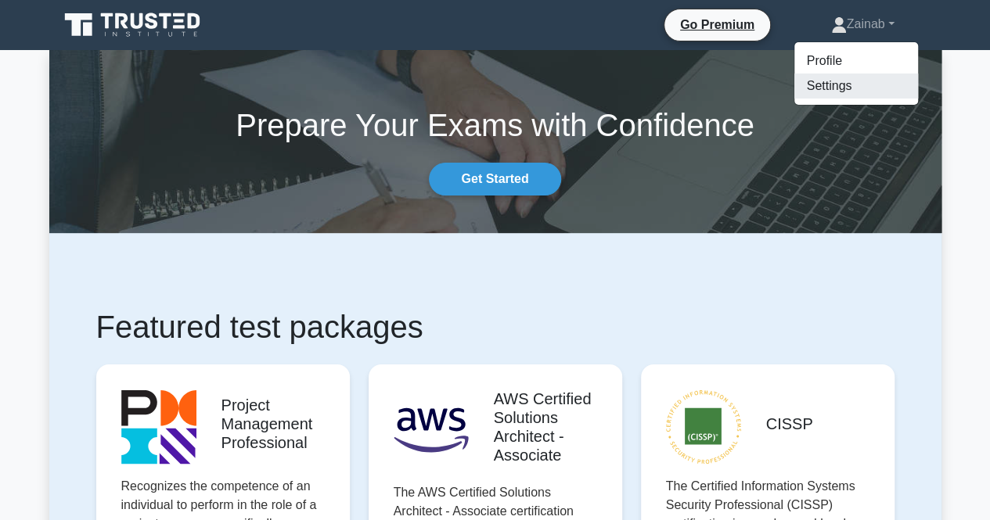
click at [823, 74] on link "Settings" at bounding box center [856, 86] width 124 height 25
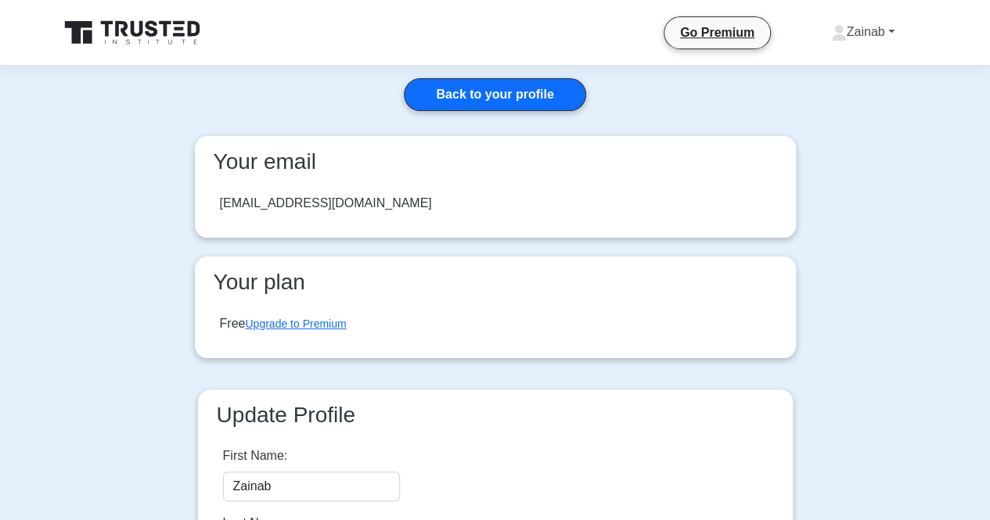
click at [881, 41] on link "Zainab" at bounding box center [863, 31] width 139 height 31
click at [873, 74] on link "Profile" at bounding box center [856, 68] width 124 height 25
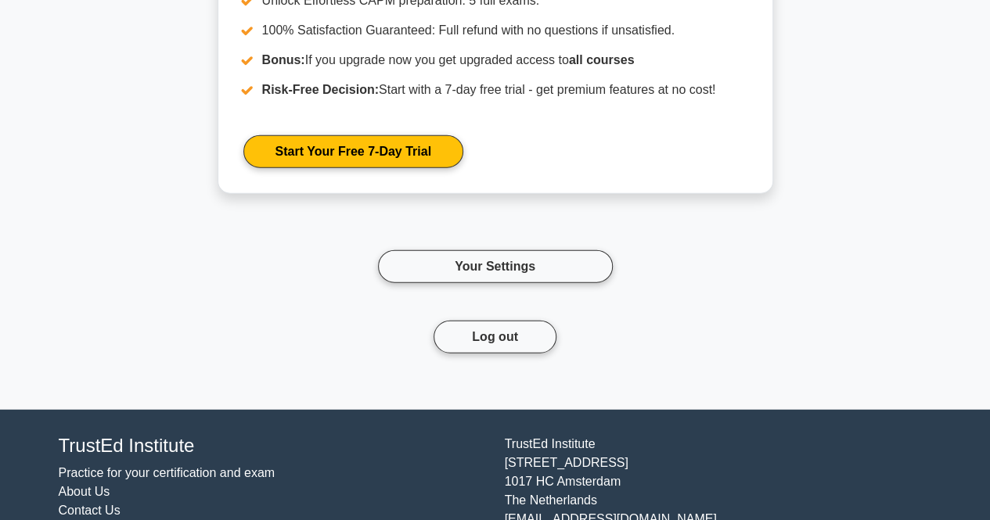
scroll to position [1936, 0]
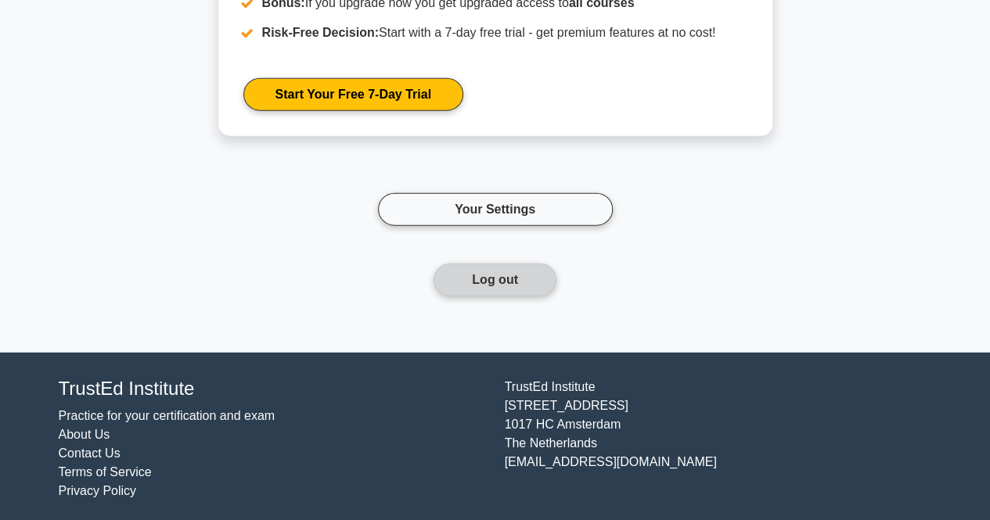
click at [535, 270] on button "Log out" at bounding box center [495, 280] width 123 height 33
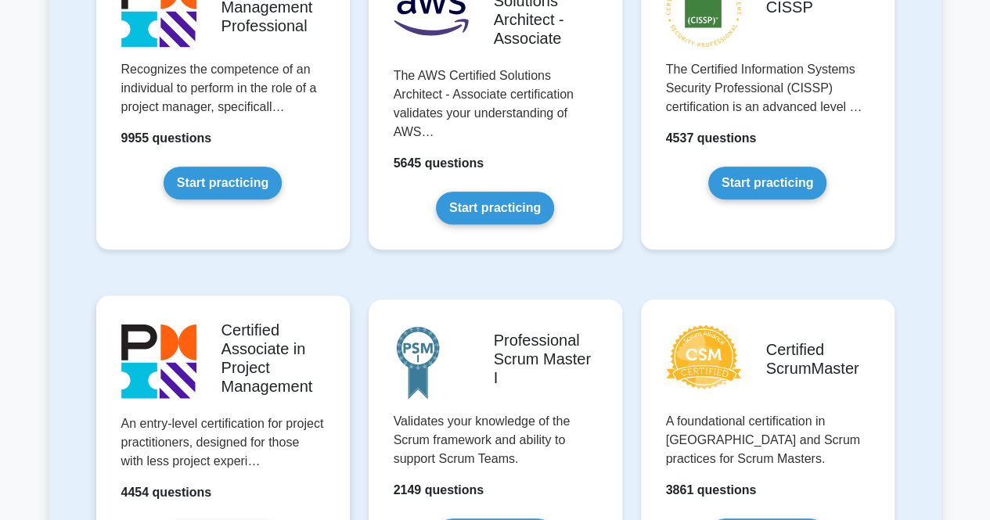
scroll to position [548, 0]
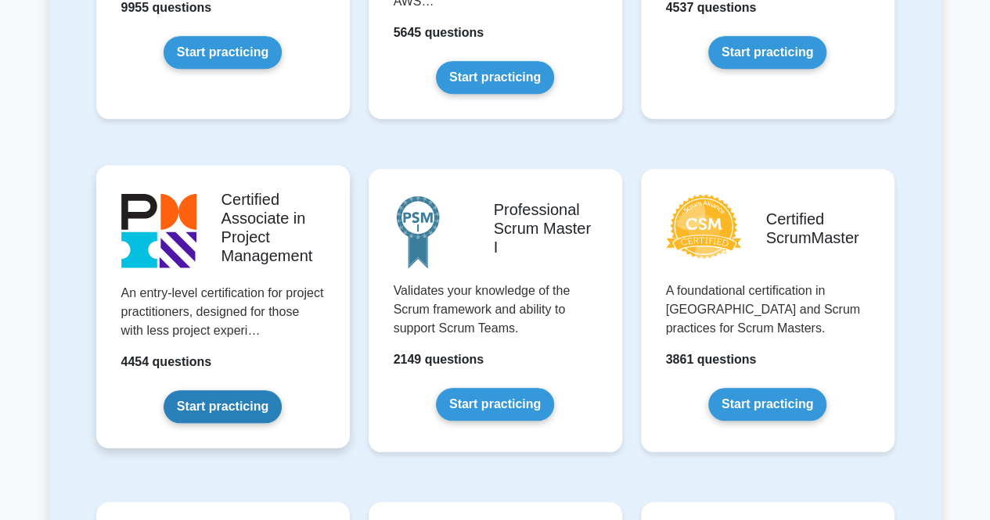
click at [231, 403] on link "Start practicing" at bounding box center [223, 407] width 118 height 33
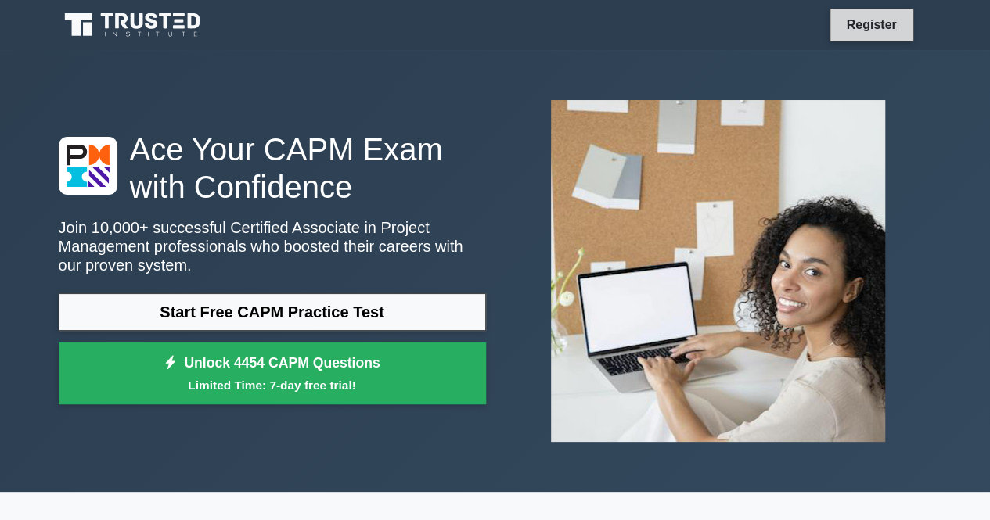
click at [885, 12] on li "Register" at bounding box center [871, 25] width 83 height 33
click at [848, 18] on link "Register" at bounding box center [871, 25] width 69 height 20
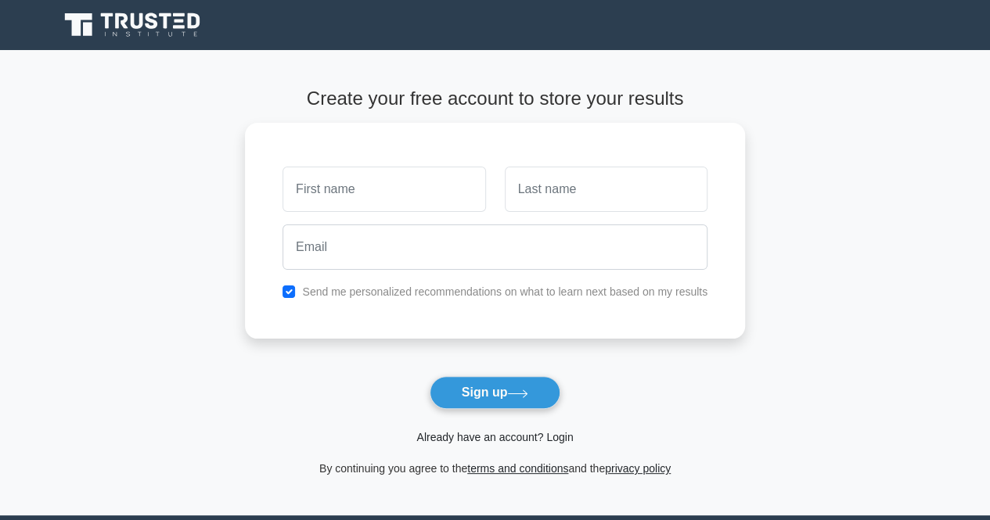
click at [540, 438] on link "Already have an account? Login" at bounding box center [494, 437] width 157 height 13
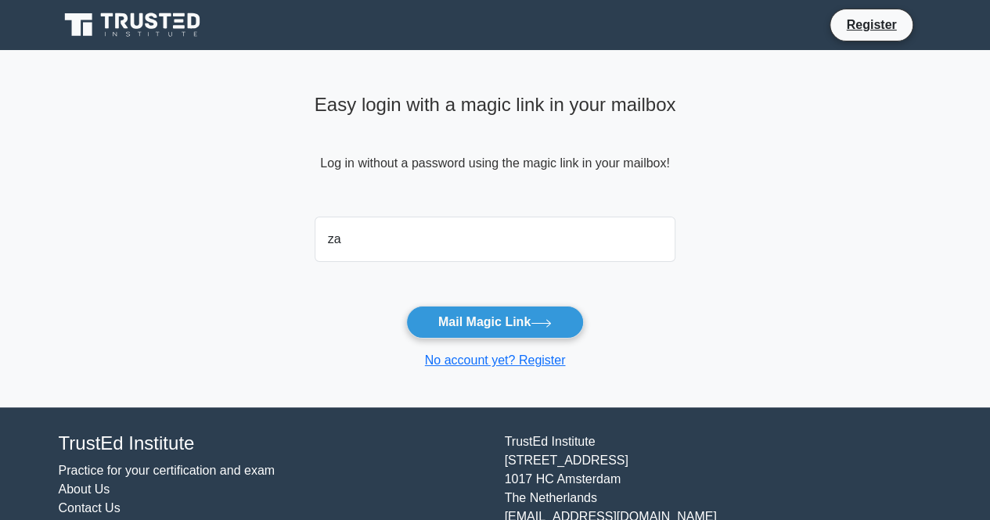
type input "zainab@aman.om"
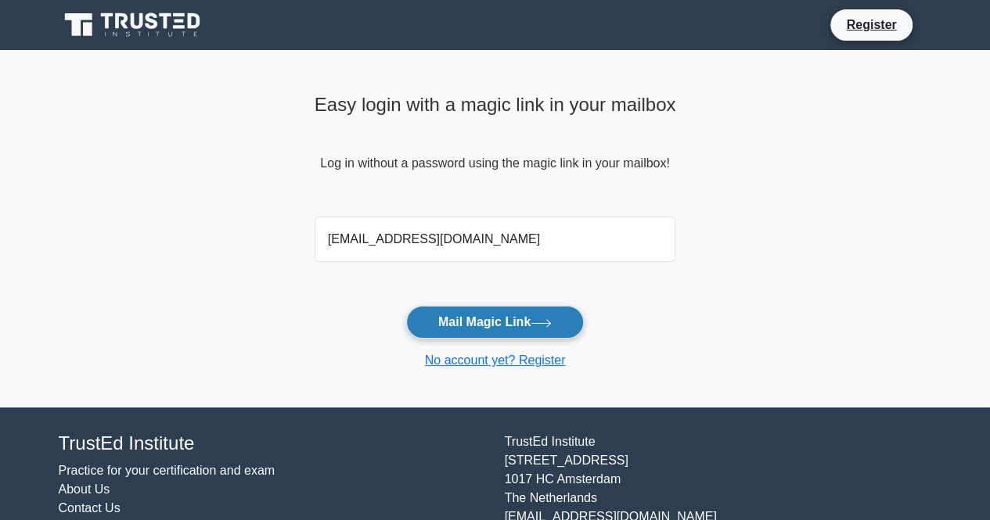
click at [434, 318] on button "Mail Magic Link" at bounding box center [495, 322] width 178 height 33
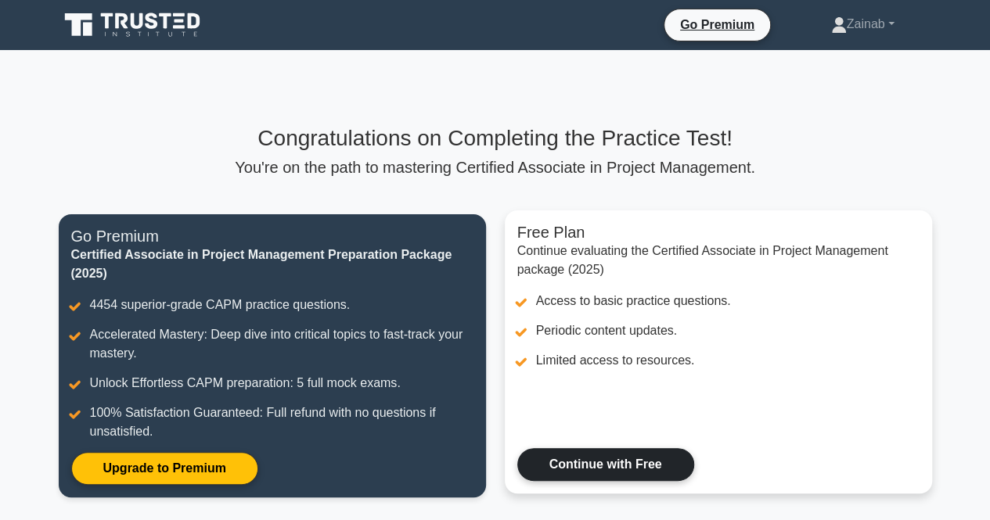
click at [627, 453] on link "Continue with Free" at bounding box center [605, 464] width 177 height 33
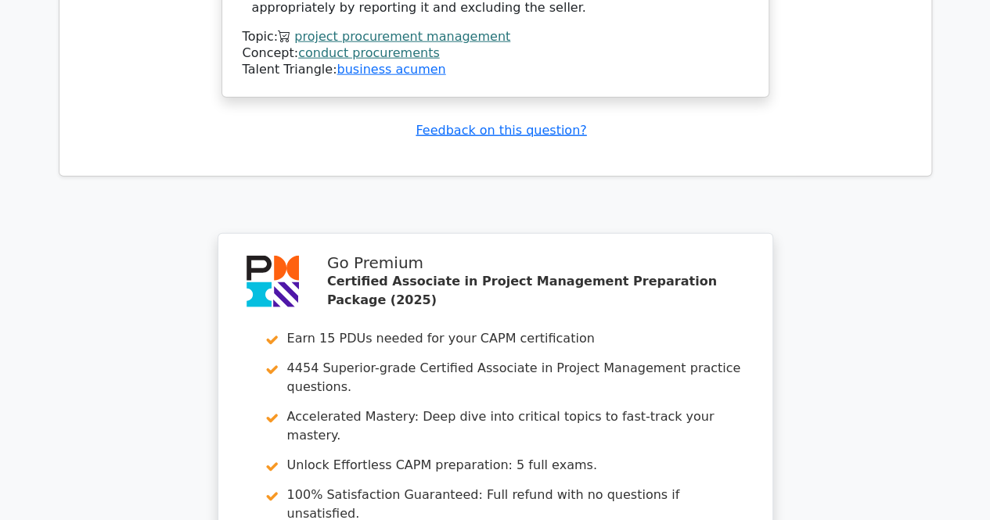
scroll to position [2156, 0]
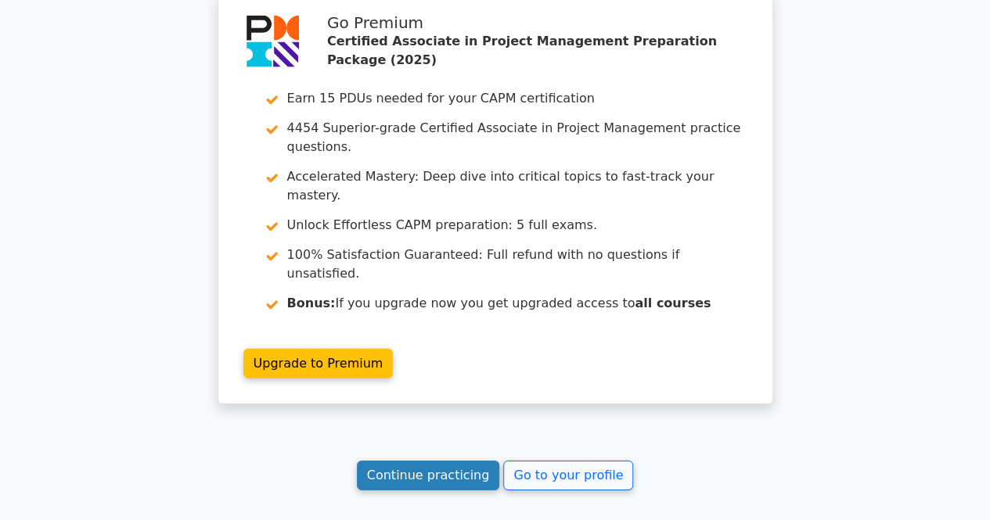
click at [459, 461] on link "Continue practicing" at bounding box center [428, 476] width 143 height 30
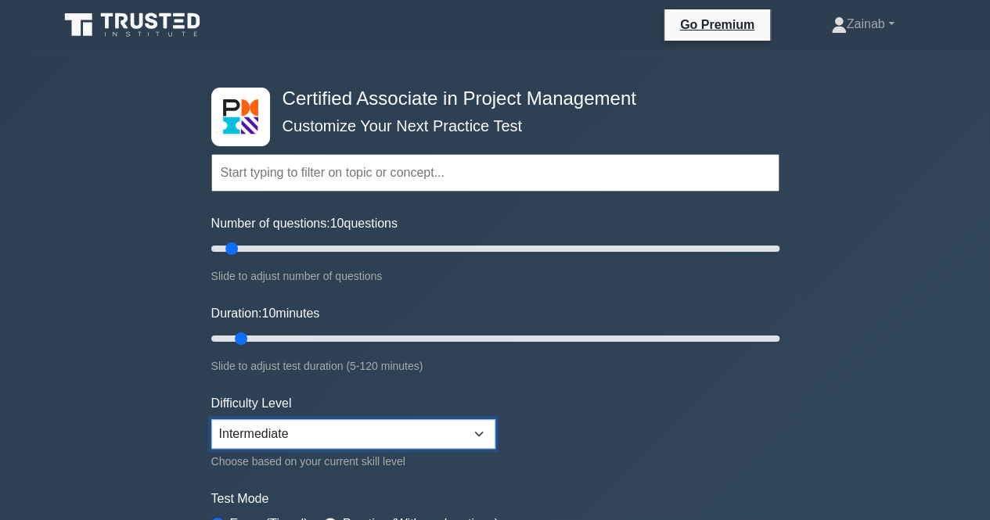
click at [380, 420] on select "Beginner Intermediate Expert" at bounding box center [353, 435] width 284 height 30
select select "beginner"
click at [211, 420] on select "Beginner Intermediate Expert" at bounding box center [353, 435] width 284 height 30
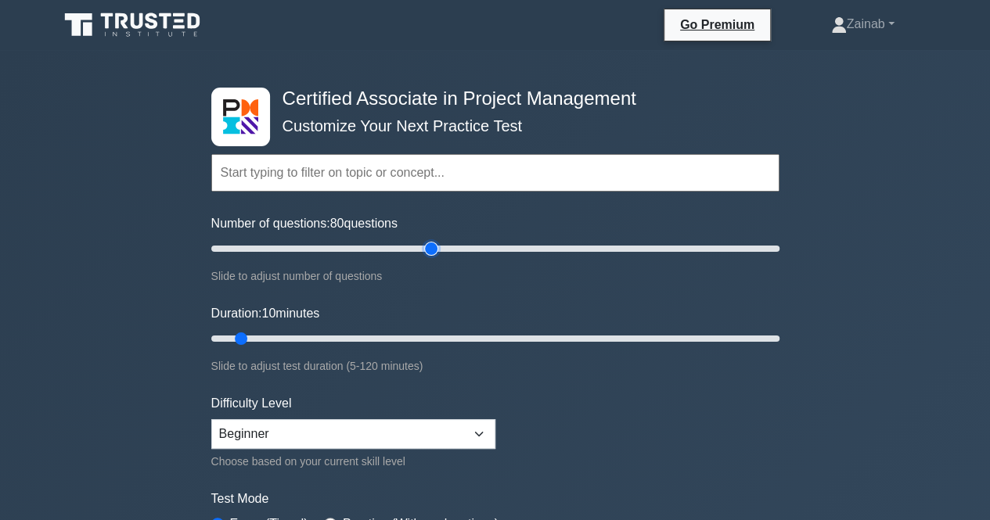
click at [432, 243] on input "Number of questions: 80 questions" at bounding box center [495, 248] width 568 height 19
click at [743, 242] on input "Number of questions: 190 questions" at bounding box center [495, 248] width 568 height 19
click at [574, 247] on input "Number of questions: 130 questions" at bounding box center [495, 248] width 568 height 19
click at [560, 250] on input "Number of questions: 125 questions" at bounding box center [495, 248] width 568 height 19
click at [529, 243] on input "Number of questions: 125 questions" at bounding box center [495, 248] width 568 height 19
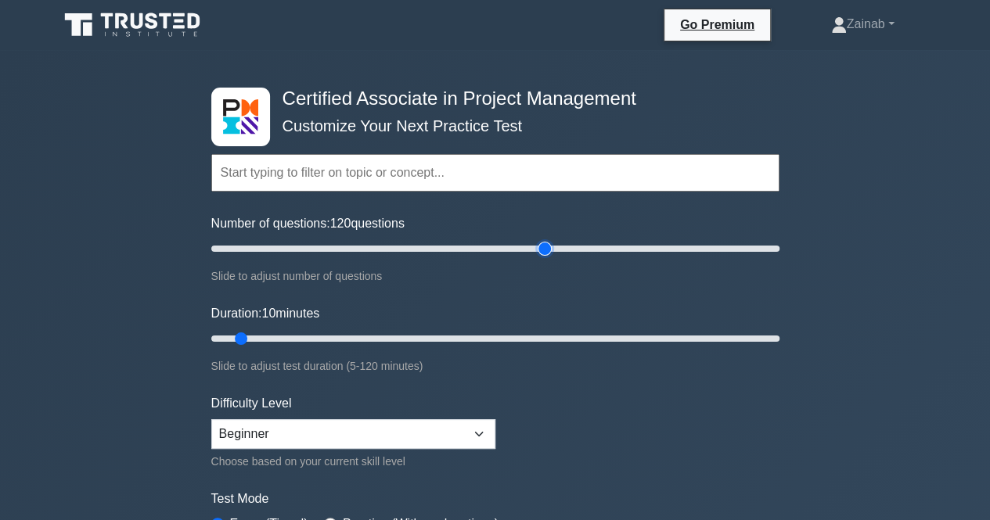
click at [545, 248] on input "Number of questions: 120 questions" at bounding box center [495, 248] width 568 height 19
click at [582, 247] on input "Number of questions: 120 questions" at bounding box center [495, 248] width 568 height 19
click at [603, 241] on input "Number of questions: 135 questions" at bounding box center [495, 248] width 568 height 19
click at [618, 247] on input "Number of questions: 145 questions" at bounding box center [495, 248] width 568 height 19
type input "150"
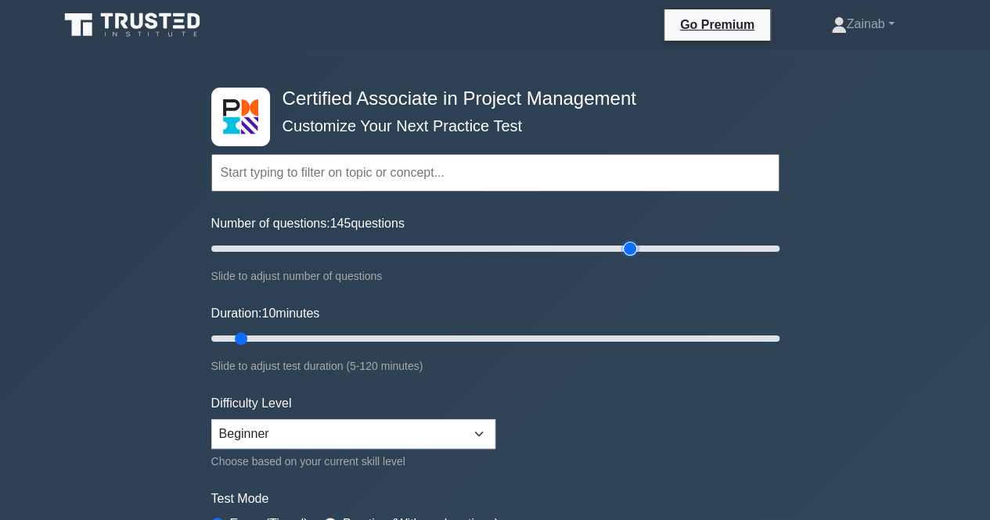
click at [626, 245] on input "Number of questions: 145 questions" at bounding box center [495, 248] width 568 height 19
type input "120"
click at [772, 337] on input "Duration: 120 minutes" at bounding box center [495, 338] width 568 height 19
drag, startPoint x: 786, startPoint y: 335, endPoint x: 795, endPoint y: 330, distance: 10.5
click at [800, 331] on div "Certified Associate in Project Management Customize Your Next Practice Test Top…" at bounding box center [495, 527] width 990 height 955
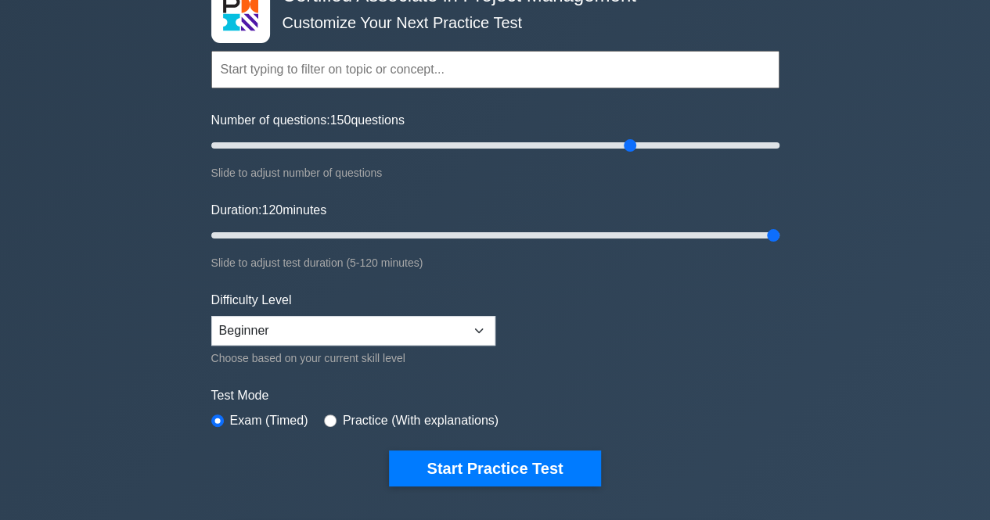
scroll to position [157, 0]
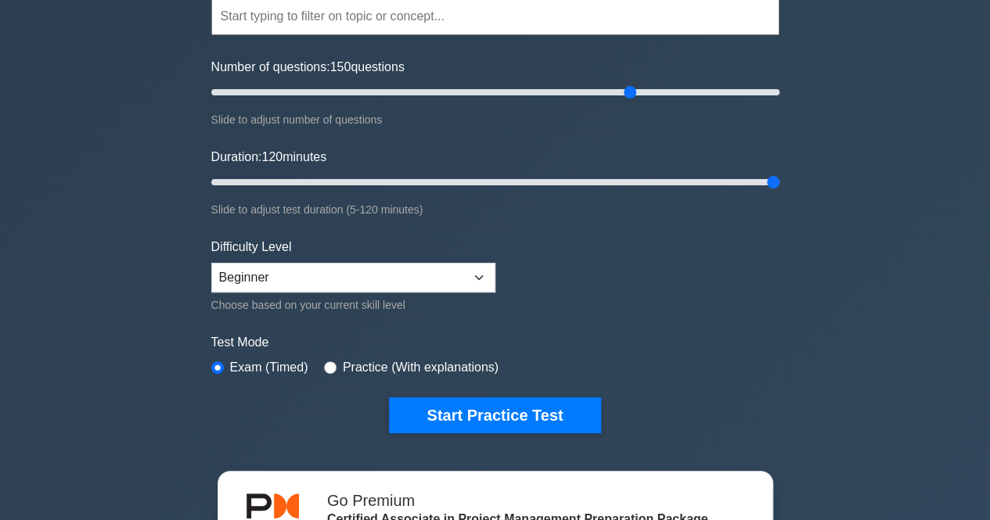
click at [315, 362] on div "Test Mode Exam (Timed) Practice (With explanations)" at bounding box center [495, 355] width 568 height 45
click at [324, 362] on input "radio" at bounding box center [330, 368] width 13 height 13
radio input "true"
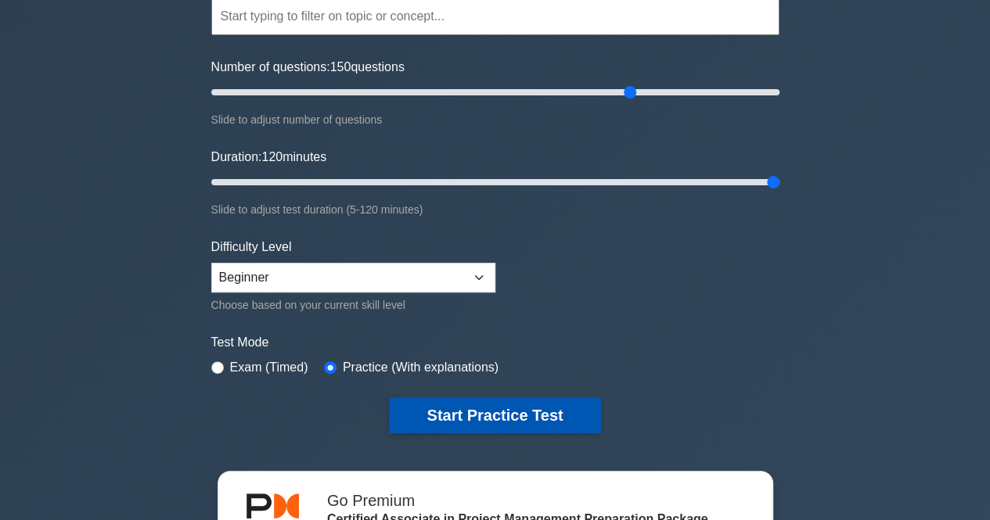
click at [481, 414] on button "Start Practice Test" at bounding box center [494, 416] width 211 height 36
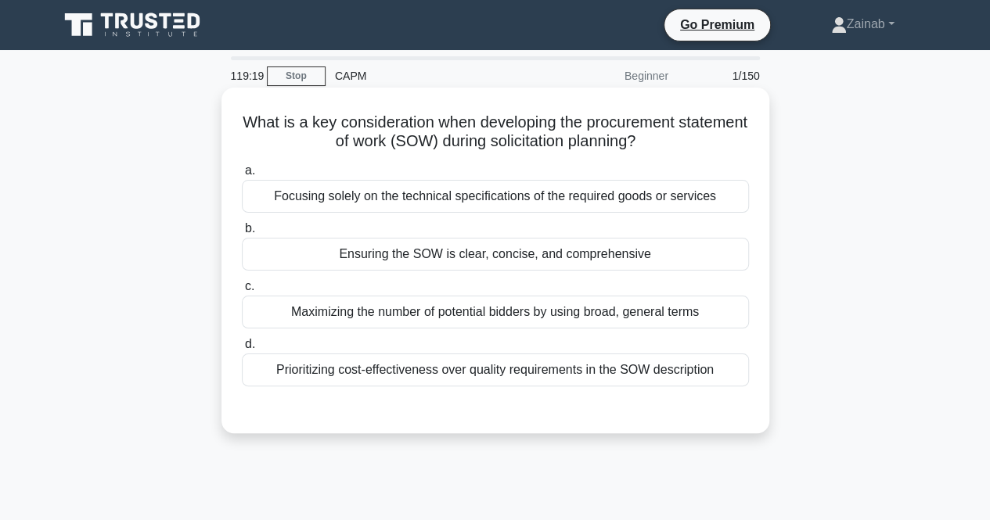
click at [347, 364] on div "Prioritizing cost-effectiveness over quality requirements in the SOW description" at bounding box center [495, 370] width 507 height 33
click at [242, 350] on input "d. Prioritizing cost-effectiveness over quality requirements in the SOW descrip…" at bounding box center [242, 345] width 0 height 10
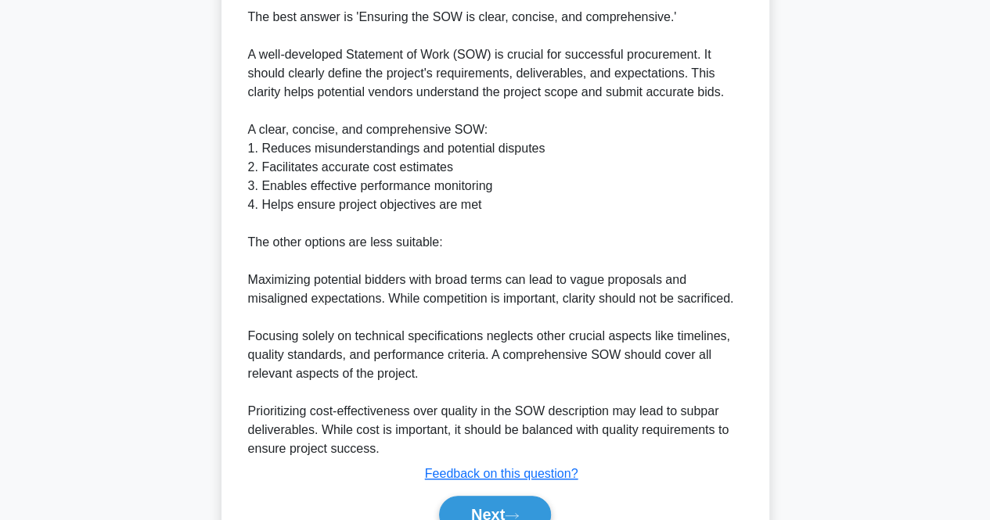
scroll to position [520, 0]
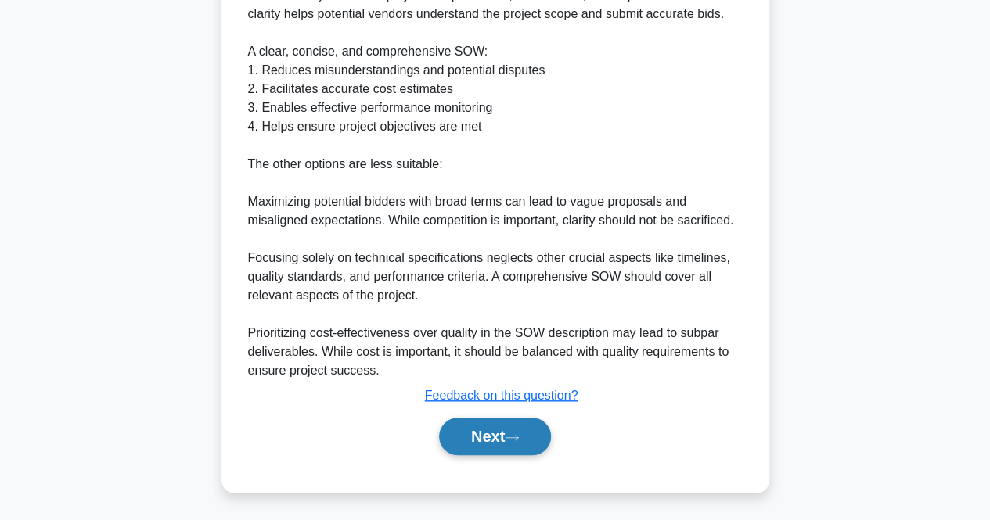
click at [508, 434] on button "Next" at bounding box center [495, 437] width 112 height 38
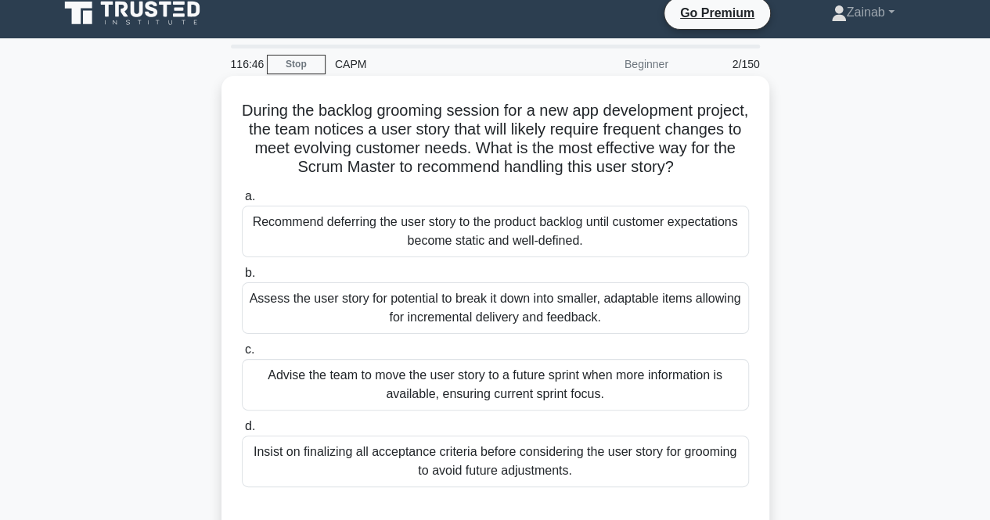
scroll to position [90, 0]
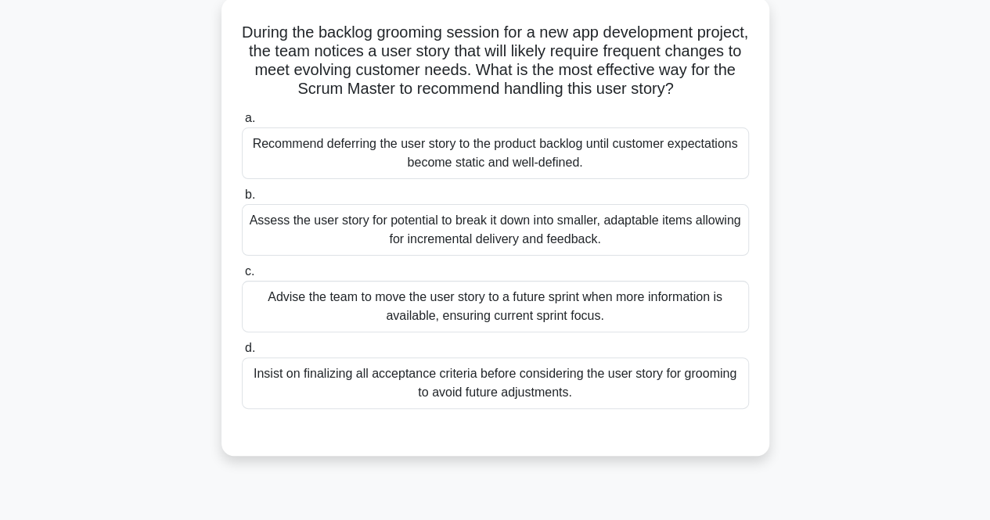
click at [328, 379] on div "Insist on finalizing all acceptance criteria before considering the user story …" at bounding box center [495, 384] width 507 height 52
click at [242, 354] on input "d. Insist on finalizing all acceptance criteria before considering the user sto…" at bounding box center [242, 349] width 0 height 10
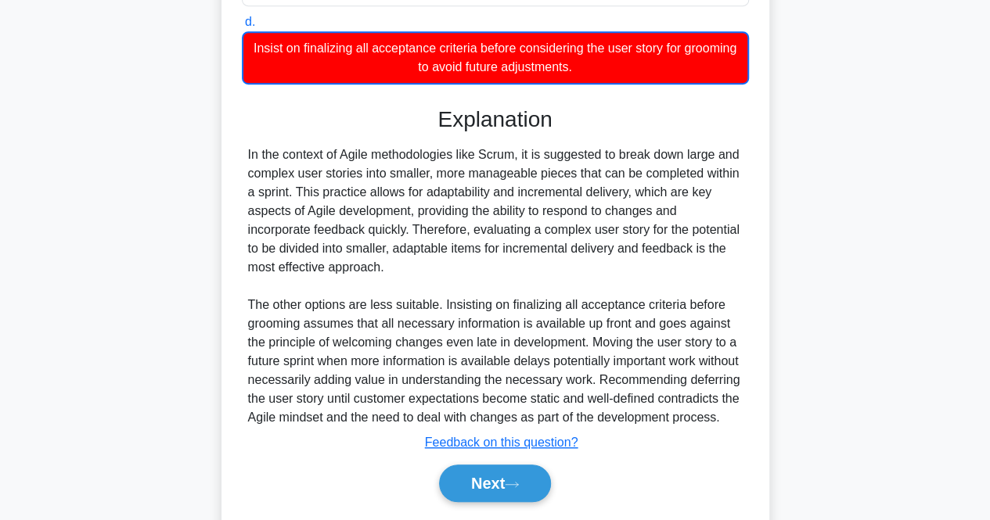
scroll to position [481, 0]
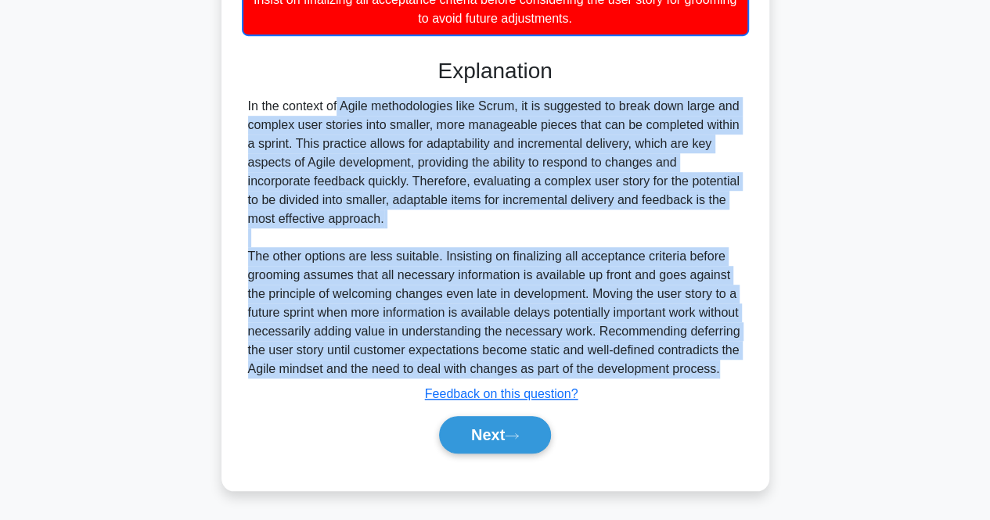
drag, startPoint x: 243, startPoint y: 89, endPoint x: 376, endPoint y: 373, distance: 313.0
click at [376, 373] on div "In the context of Agile methodologies like Scrum, it is suggested to break down…" at bounding box center [495, 238] width 507 height 282
copy div "In the context of Agile methodologies like Scrum, it is suggested to break down…"
click at [602, 232] on div "In the context of Agile methodologies like Scrum, it is suggested to break down…" at bounding box center [495, 238] width 495 height 282
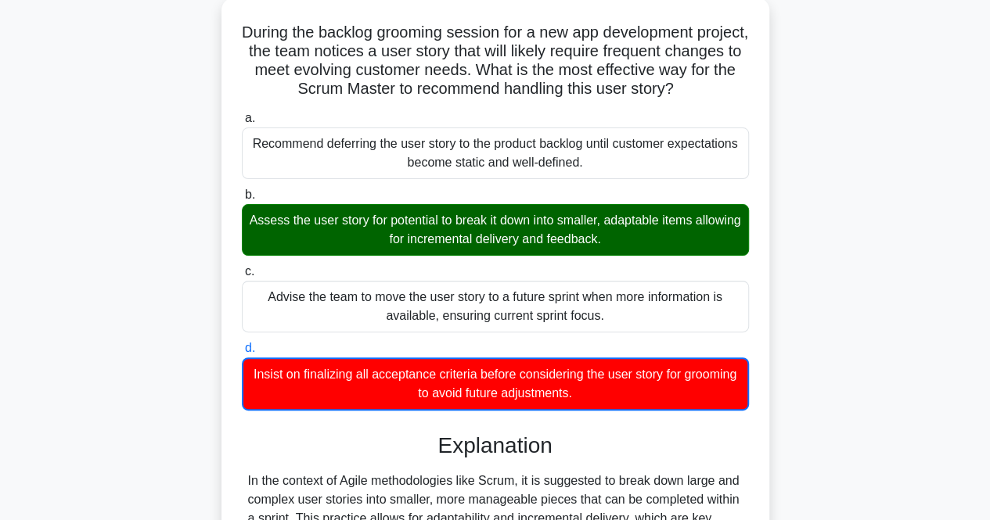
scroll to position [0, 0]
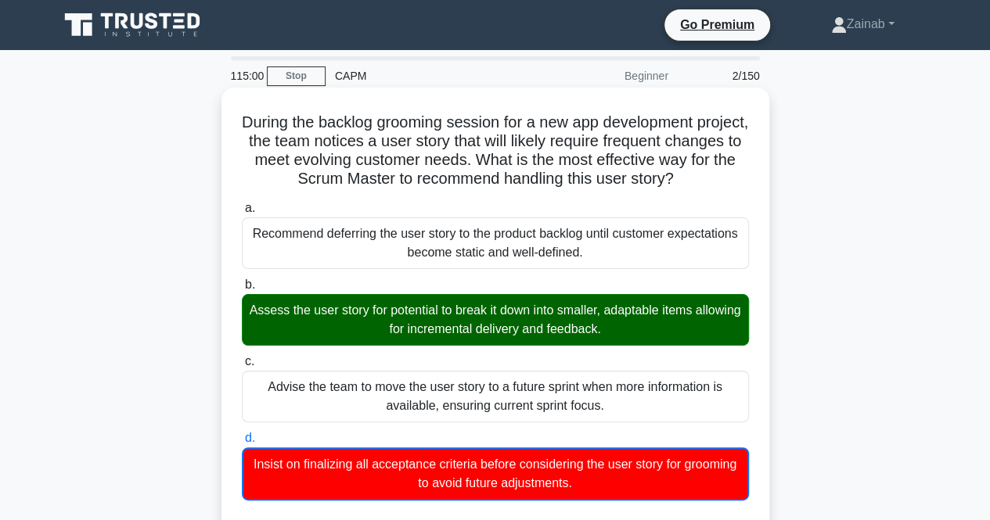
drag, startPoint x: 265, startPoint y: 130, endPoint x: 744, endPoint y: 188, distance: 482.5
click at [744, 188] on h5 "During the backlog grooming session for a new app development project, the team…" at bounding box center [495, 151] width 510 height 77
copy h5 "During the backlog grooming session for a new app development project, the team…"
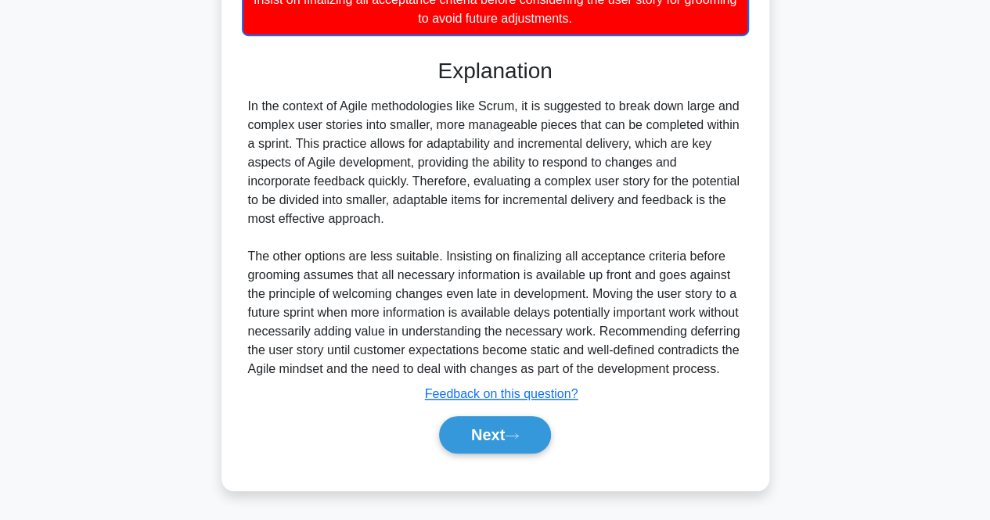
scroll to position [482, 0]
click at [510, 441] on button "Next" at bounding box center [495, 435] width 112 height 38
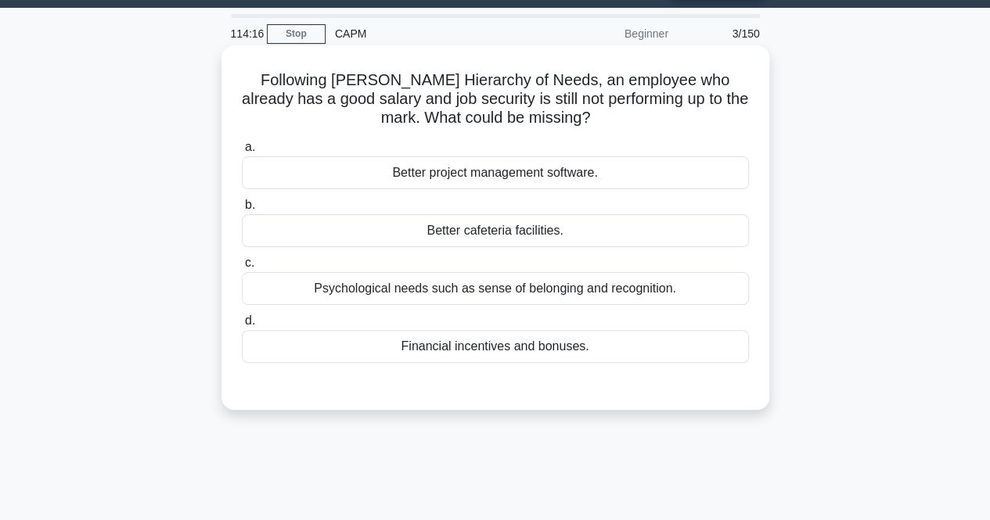
scroll to position [0, 0]
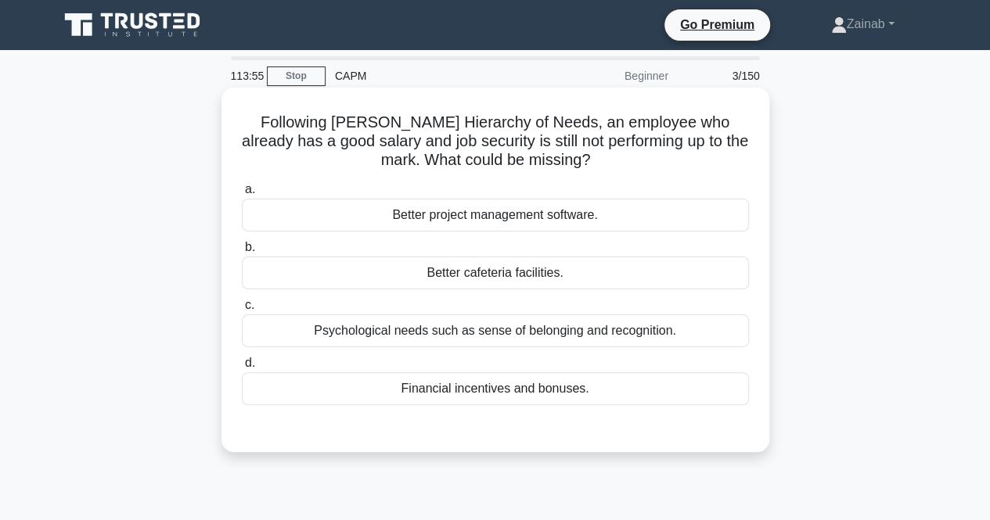
click at [535, 206] on div "Better project management software." at bounding box center [495, 215] width 507 height 33
click at [242, 195] on input "a. Better project management software." at bounding box center [242, 190] width 0 height 10
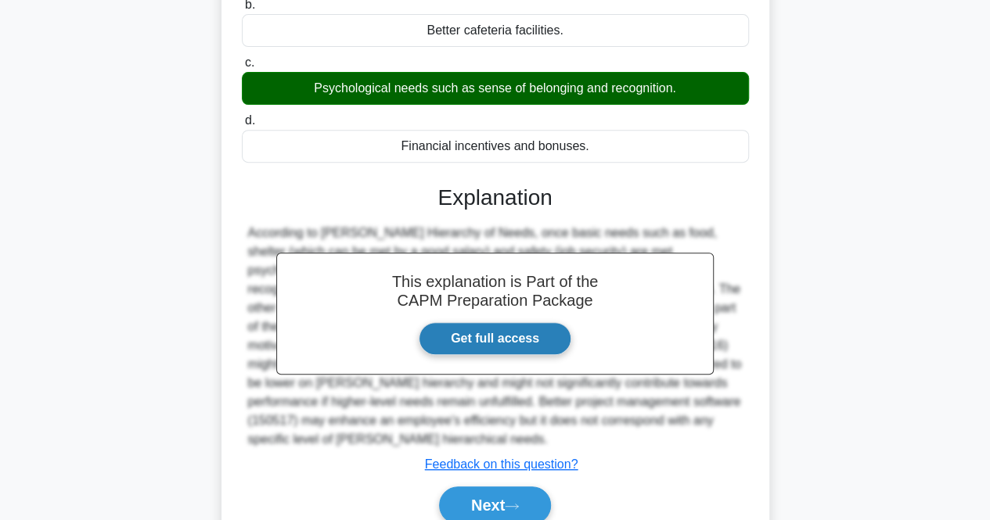
scroll to position [90, 0]
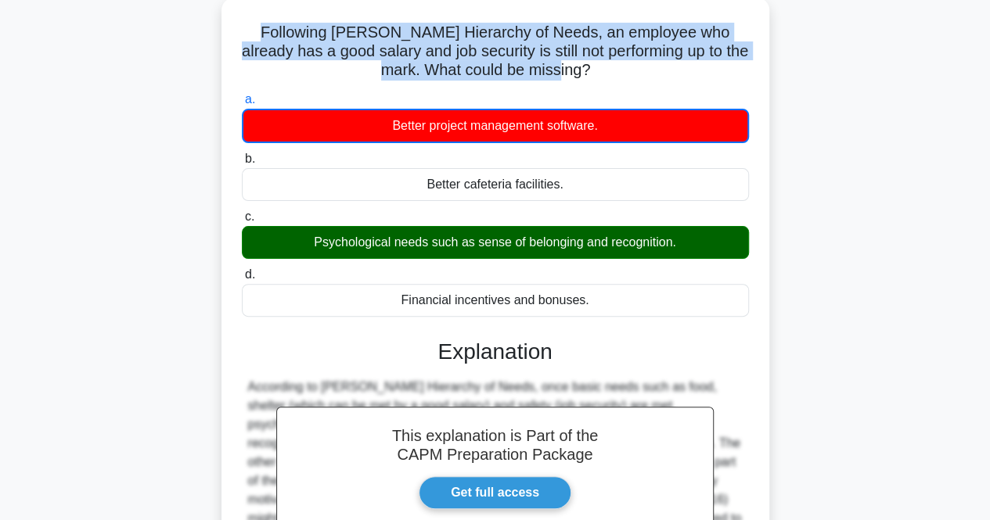
drag, startPoint x: 242, startPoint y: 23, endPoint x: 594, endPoint y: 68, distance: 355.1
click at [594, 68] on h5 "Following [PERSON_NAME] Hierarchy of Needs, an employee who already has a good …" at bounding box center [495, 52] width 510 height 58
copy h5 "Following [PERSON_NAME] Hierarchy of Needs, an employee who already has a good …"
drag, startPoint x: 330, startPoint y: 118, endPoint x: 595, endPoint y: 301, distance: 321.7
click at [595, 301] on div "a. Better project management software. b. Better cafeteria facilities. c. d." at bounding box center [495, 203] width 526 height 233
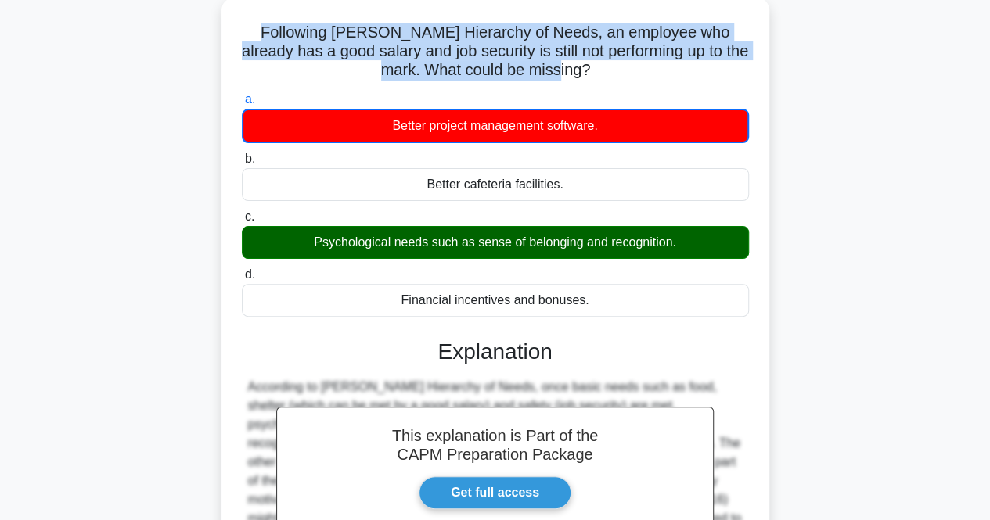
copy div "Better project management software. b. Better cafeteria facilities. c. Psycholo…"
click at [754, 304] on div "d. Financial incentives and bonuses." at bounding box center [495, 291] width 526 height 52
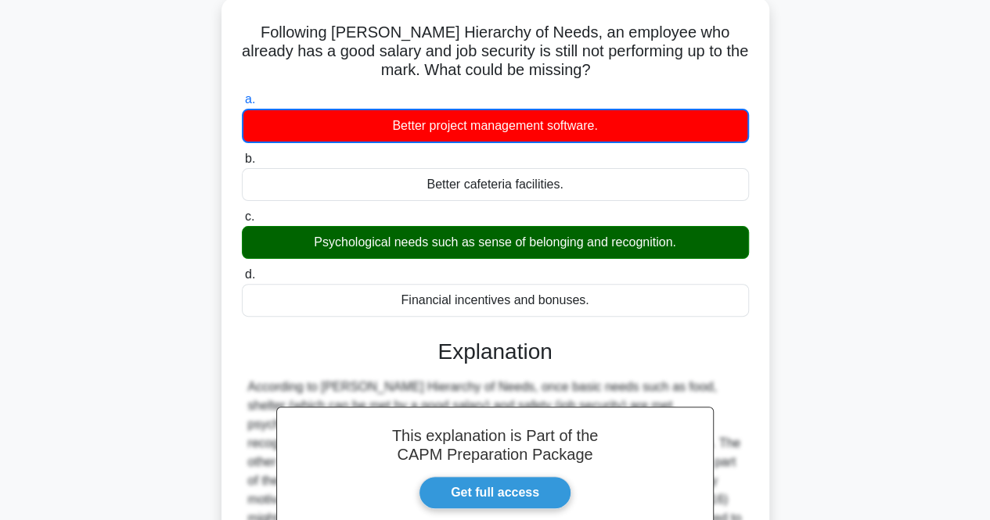
scroll to position [325, 0]
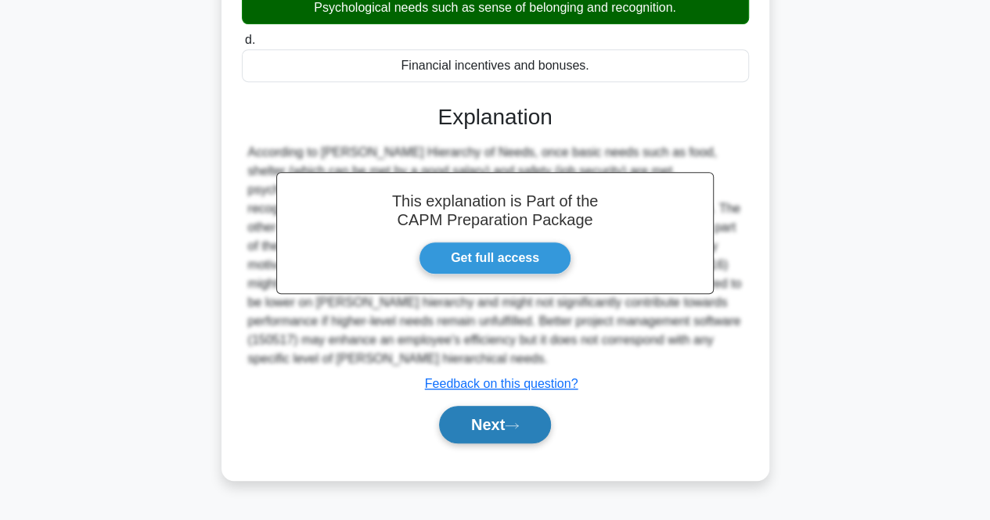
click at [542, 424] on button "Next" at bounding box center [495, 425] width 112 height 38
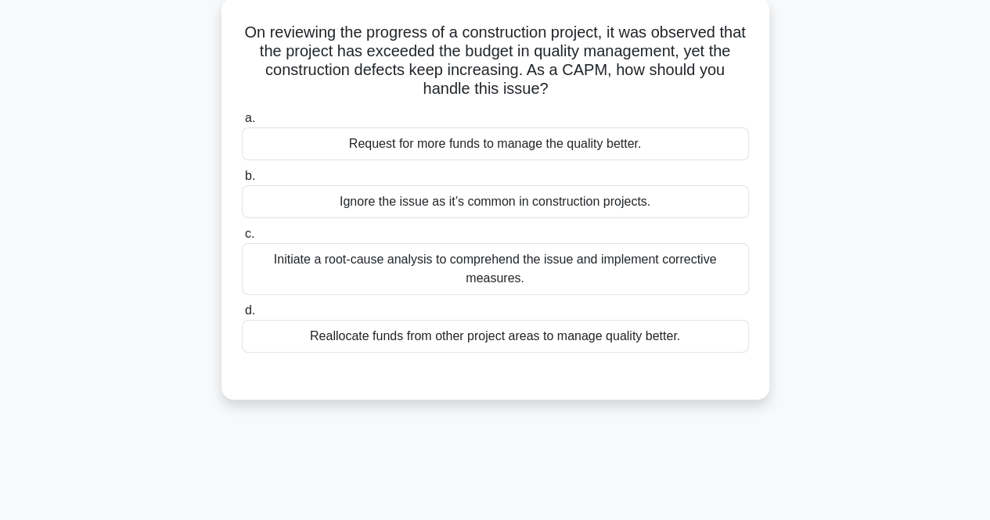
scroll to position [12, 0]
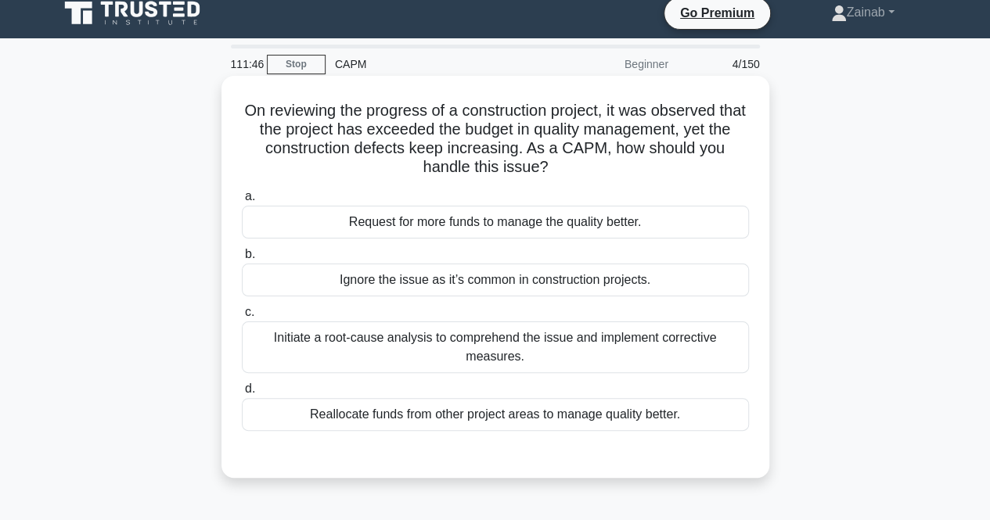
click at [525, 218] on div "Request for more funds to manage the quality better." at bounding box center [495, 222] width 507 height 33
click at [242, 202] on input "a. Request for more funds to manage the quality better." at bounding box center [242, 197] width 0 height 10
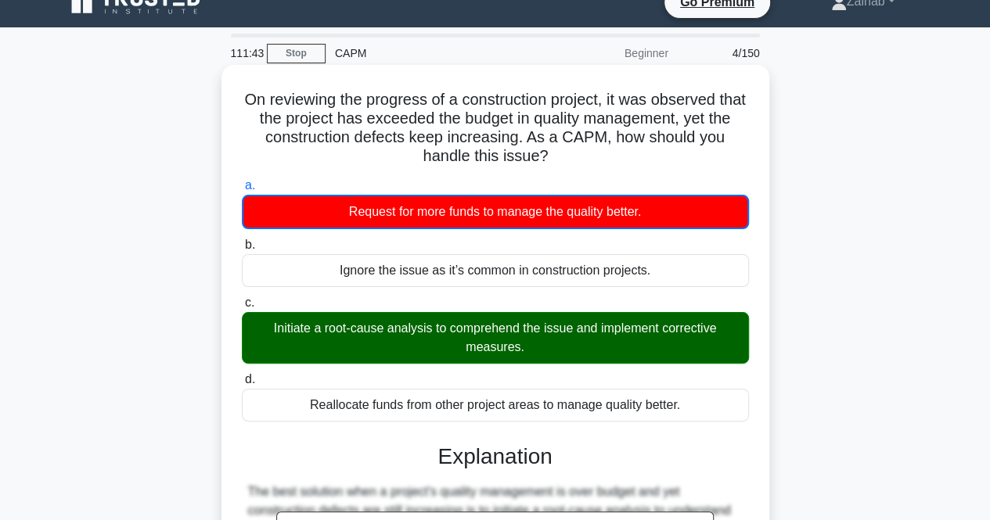
scroll to position [19, 0]
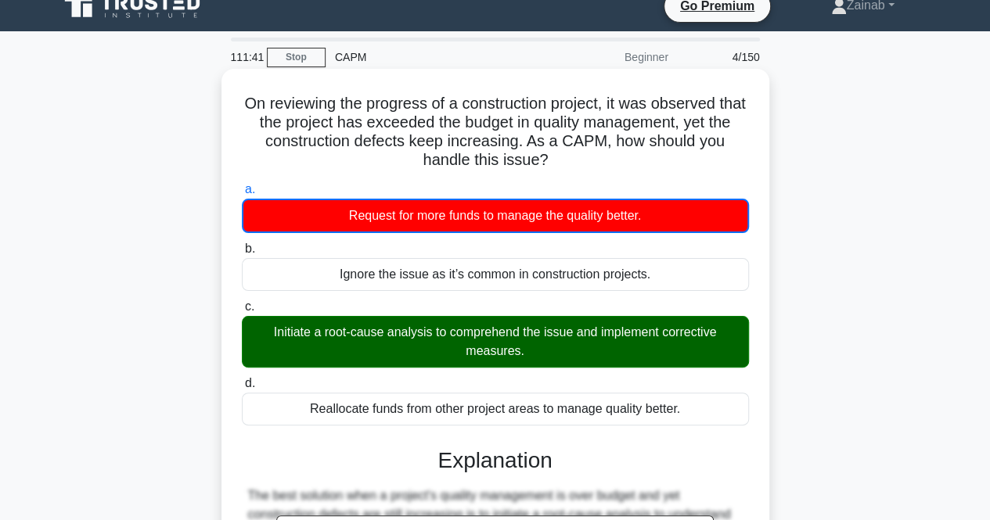
drag, startPoint x: 249, startPoint y: 105, endPoint x: 538, endPoint y: 356, distance: 383.4
click at [538, 356] on div "On reviewing the progress of a construction project, it was observed that the p…" at bounding box center [495, 437] width 535 height 724
copy div "On reviewing the progress of a construction project, it was observed that the p…"
click at [694, 287] on div "Ignore the issue as it’s common in construction projects." at bounding box center [495, 274] width 507 height 33
click at [242, 254] on input "b. Ignore the issue as it’s common in construction projects." at bounding box center [242, 249] width 0 height 10
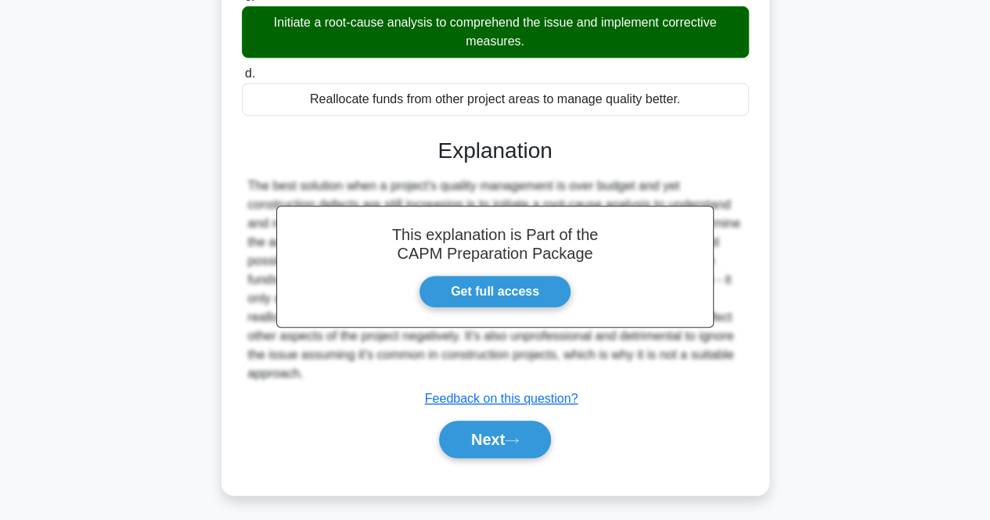
scroll to position [332, 0]
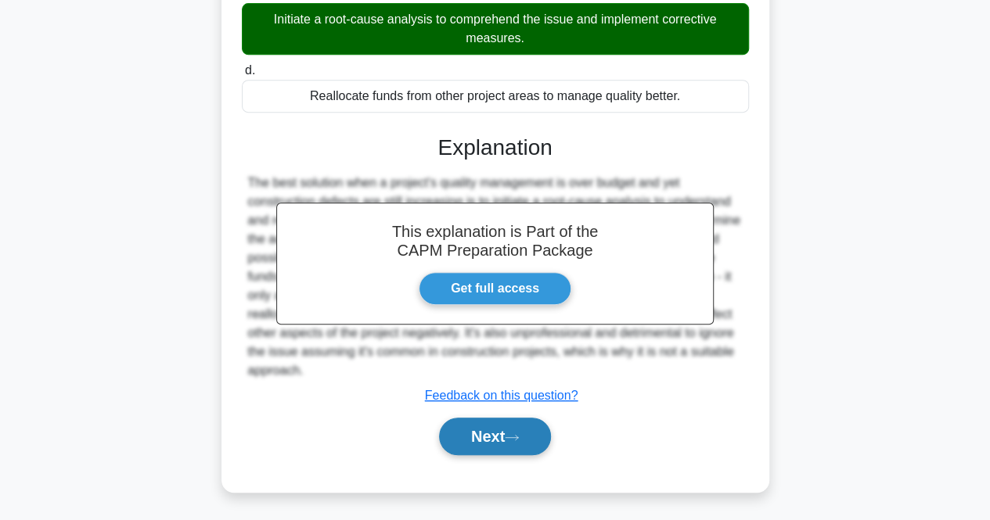
click at [518, 428] on button "Next" at bounding box center [495, 437] width 112 height 38
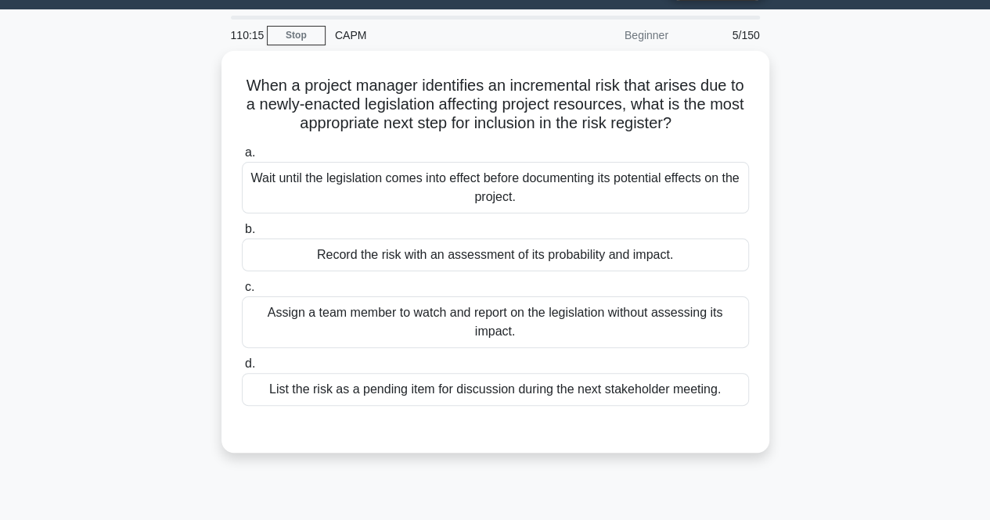
scroll to position [0, 0]
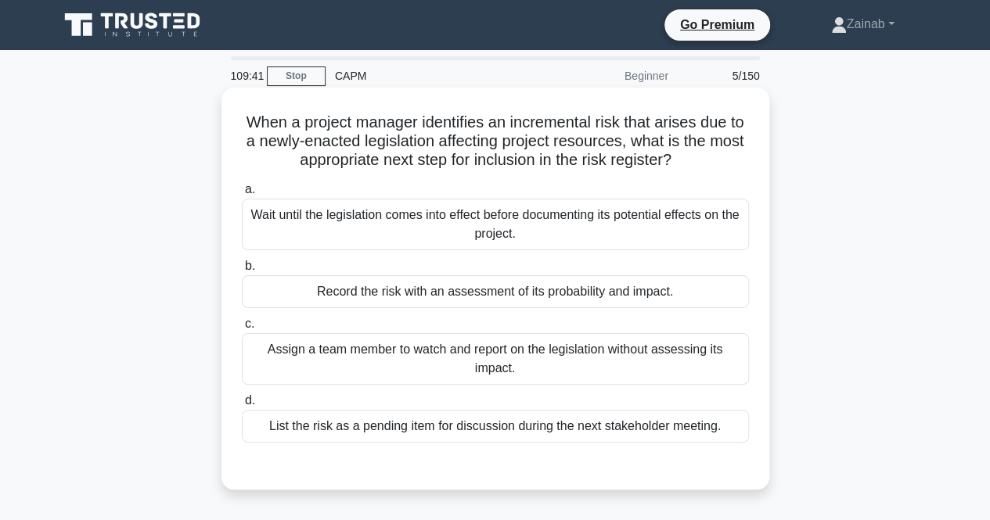
click at [480, 286] on div "Record the risk with an assessment of its probability and impact." at bounding box center [495, 291] width 507 height 33
click at [242, 272] on input "b. Record the risk with an assessment of its probability and impact." at bounding box center [242, 266] width 0 height 10
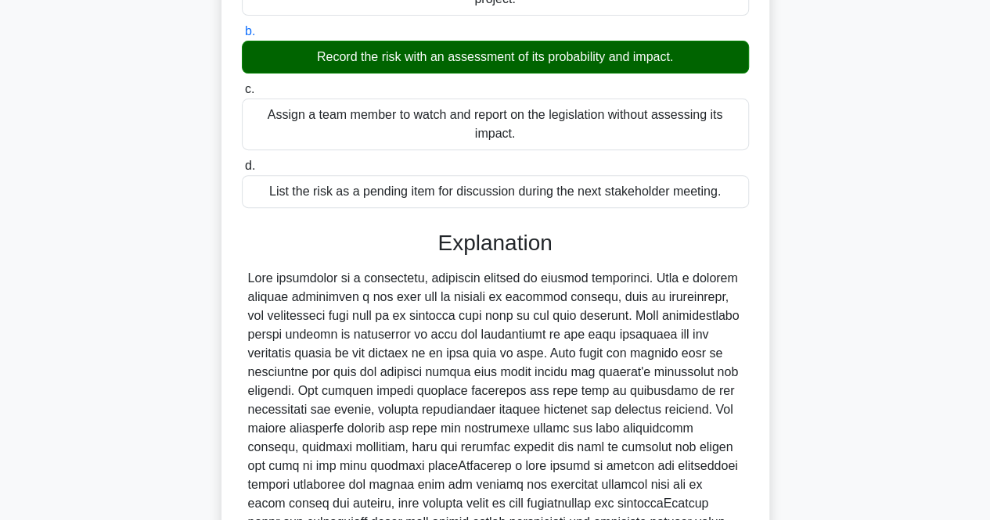
scroll to position [391, 0]
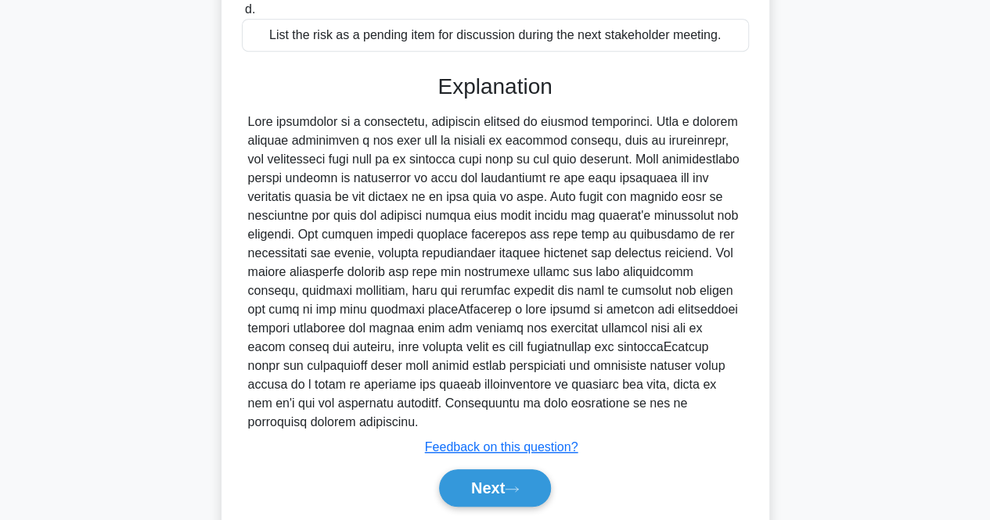
drag, startPoint x: 430, startPoint y: 90, endPoint x: 703, endPoint y: 408, distance: 419.0
click at [703, 408] on div "Explanation Submit feedback Feedback on this question? Next" at bounding box center [495, 294] width 507 height 440
click at [703, 408] on div at bounding box center [495, 272] width 495 height 319
drag, startPoint x: 429, startPoint y: 73, endPoint x: 720, endPoint y: 411, distance: 446.2
click at [720, 411] on div "Explanation Submit feedback Feedback on this question? Next" at bounding box center [495, 294] width 507 height 440
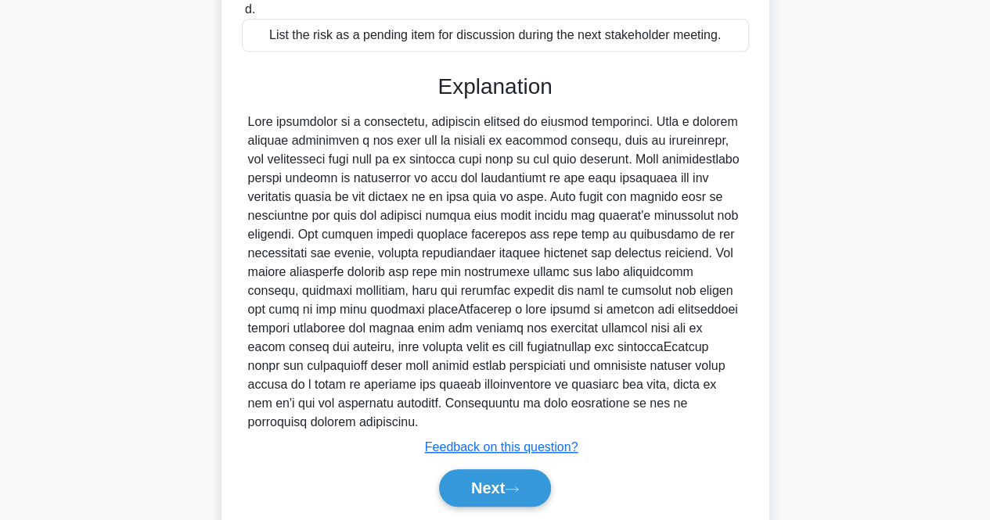
copy div "Explanation Risk management is a continuous, proactive process in project manag…"
click at [474, 470] on button "Next" at bounding box center [495, 489] width 112 height 38
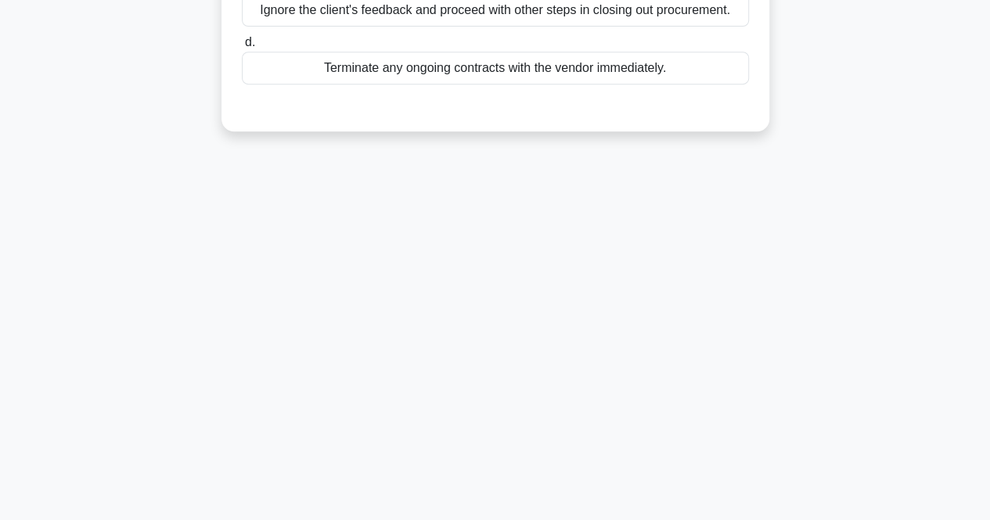
scroll to position [0, 0]
